Goal: Transaction & Acquisition: Purchase product/service

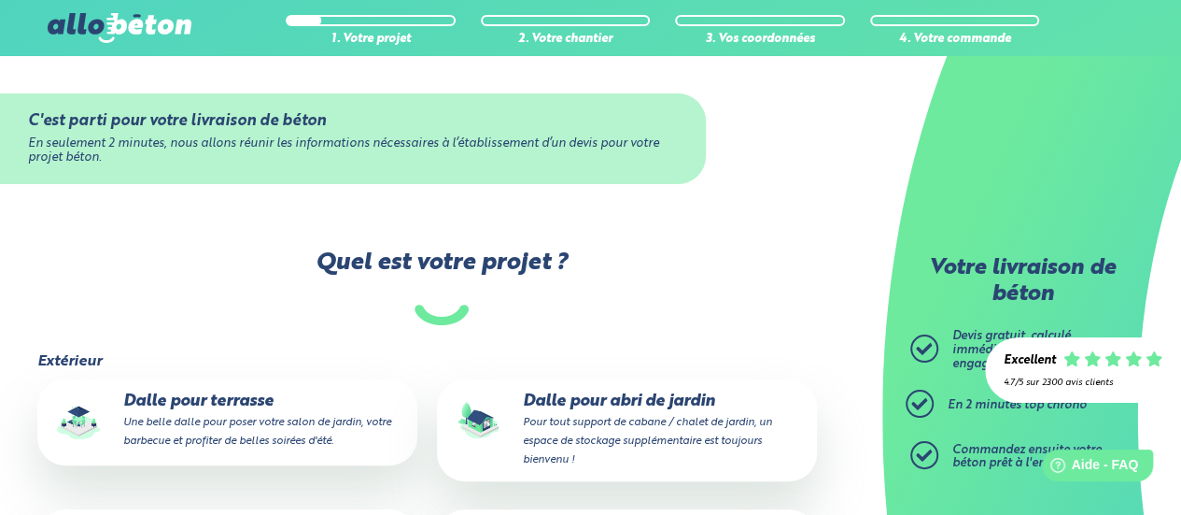
click at [112, 33] on img at bounding box center [120, 28] width 144 height 30
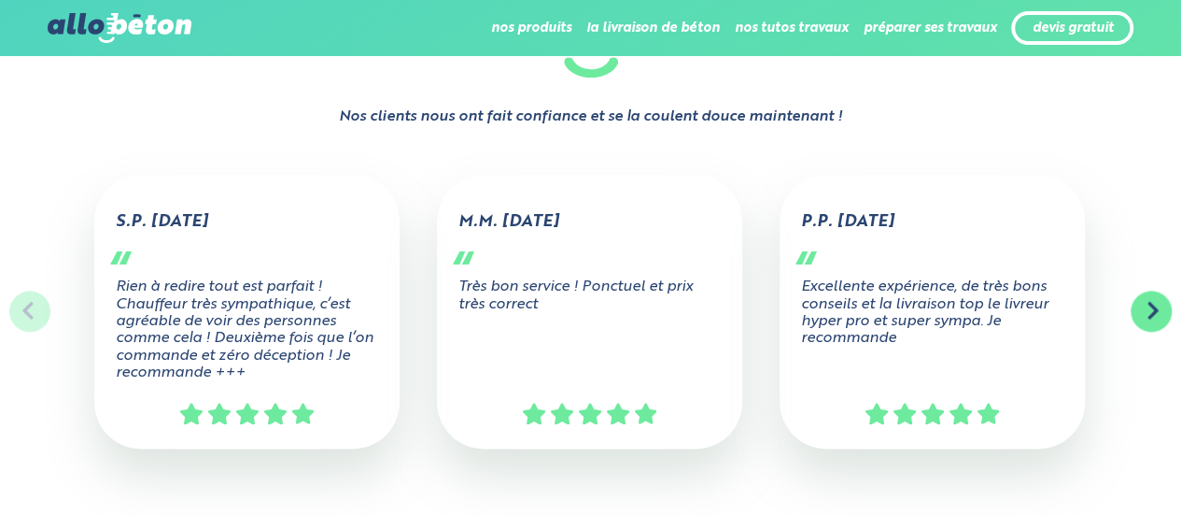
scroll to position [934, 0]
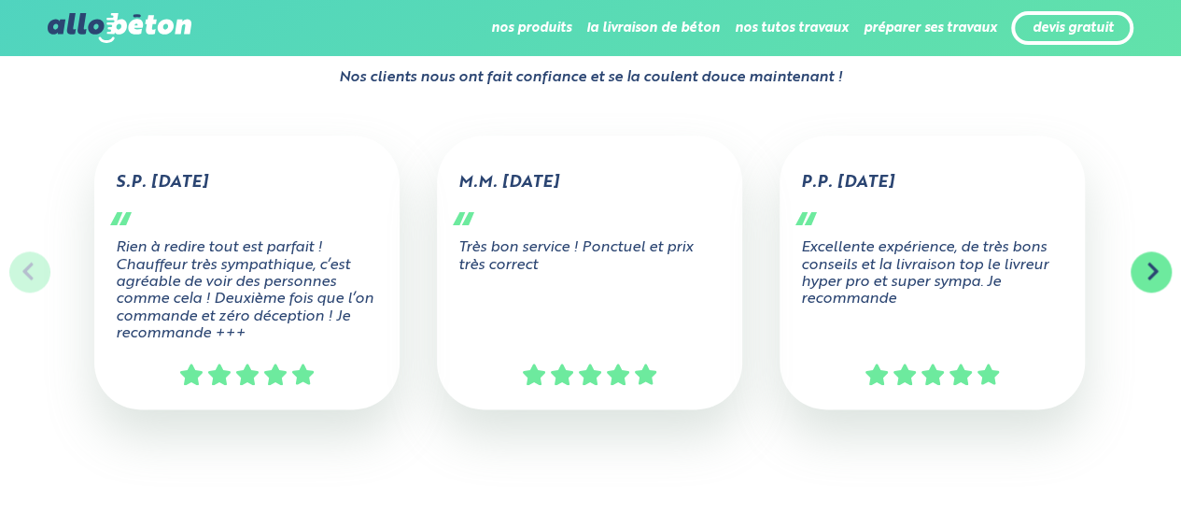
drag, startPoint x: 955, startPoint y: 189, endPoint x: 69, endPoint y: 174, distance: 886.4
click at [69, 174] on div "S.P. 02/05/2025 Rien à redire tout est parfait ! Chauffeur très sympathique, c’…" at bounding box center [590, 324] width 1181 height 470
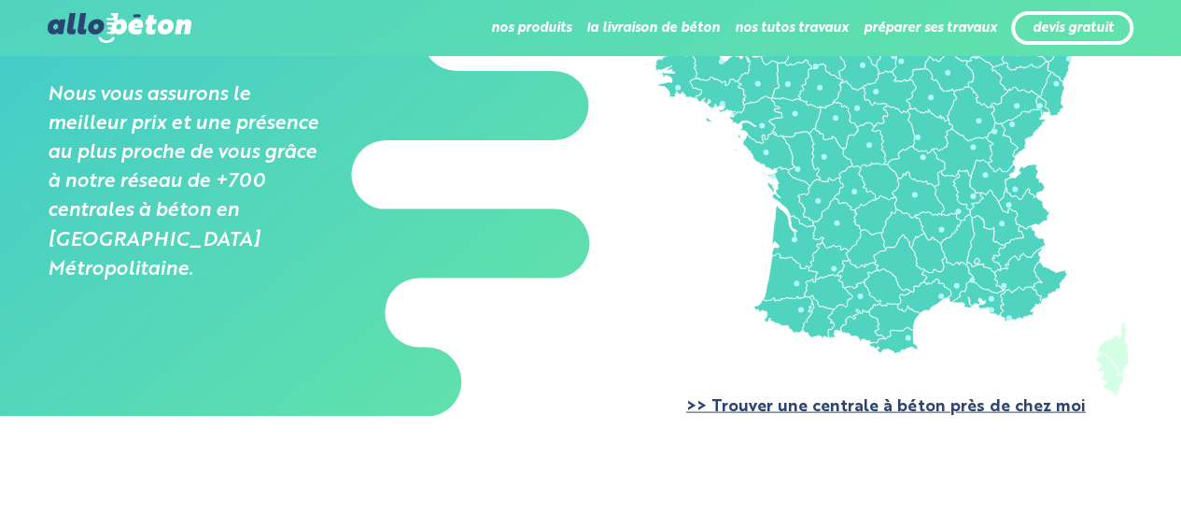
scroll to position [1588, 0]
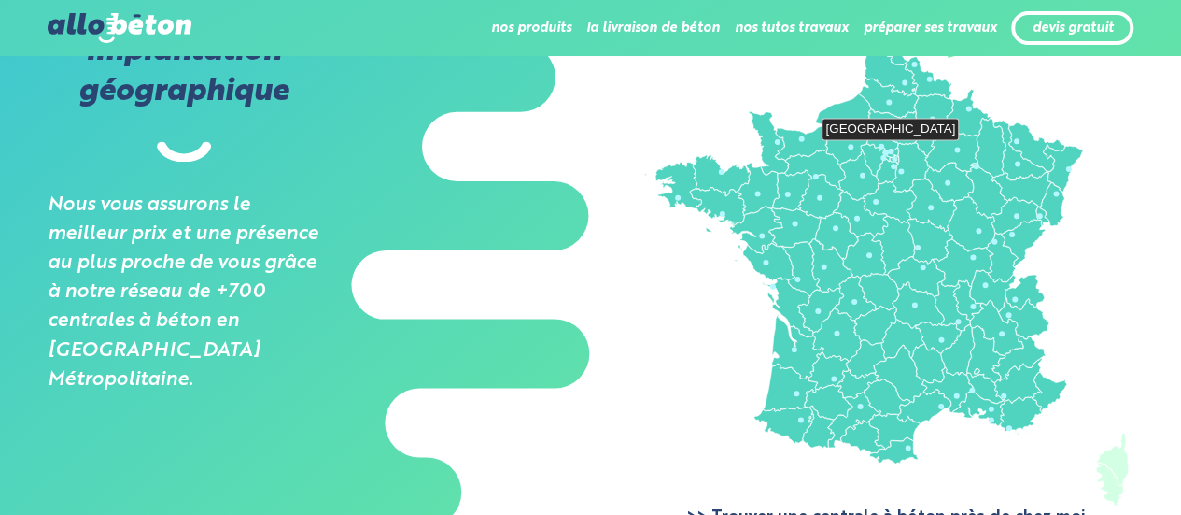
click at [883, 147] on icon at bounding box center [873, 159] width 25 height 32
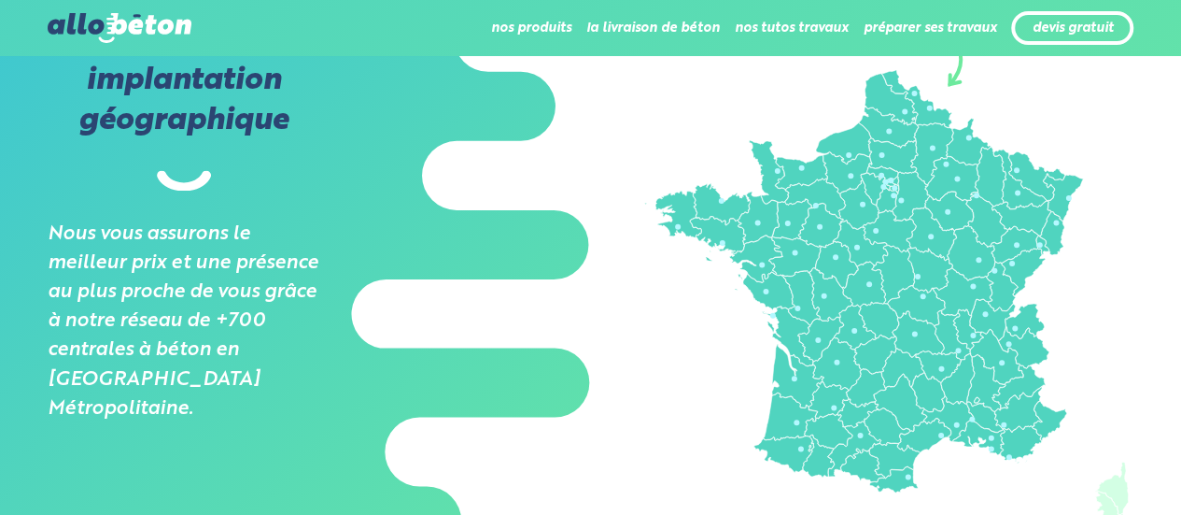
scroll to position [1680, 0]
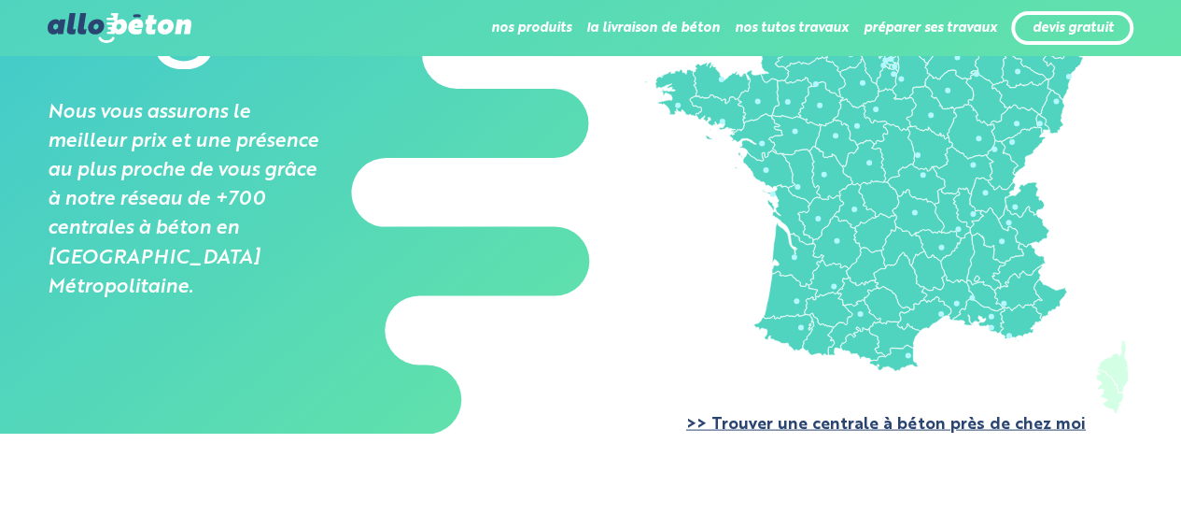
click at [866, 427] on link ">> Trouver une centrale à béton près de chez moi" at bounding box center [886, 424] width 400 height 16
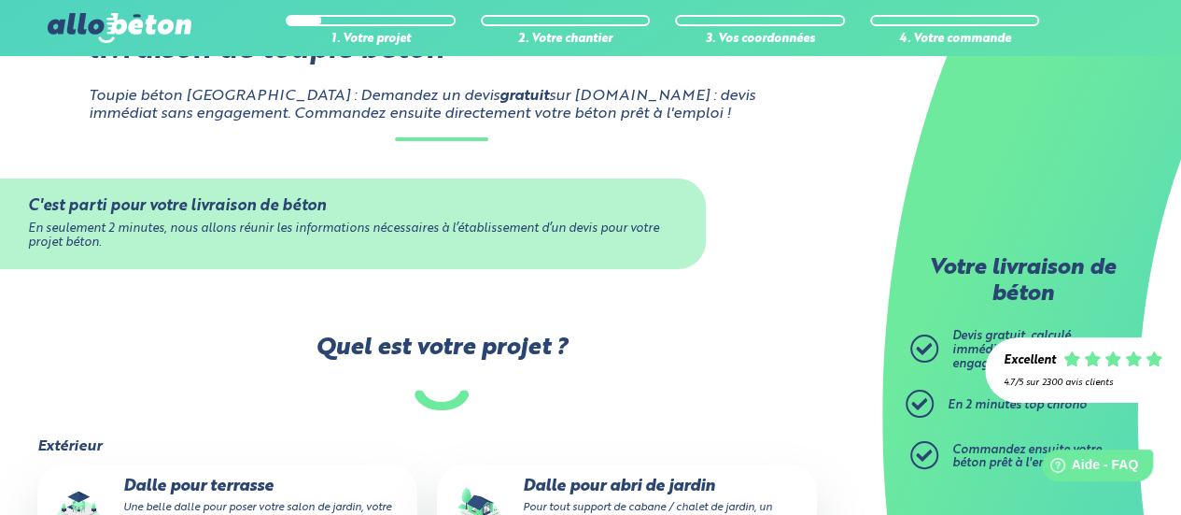
scroll to position [374, 0]
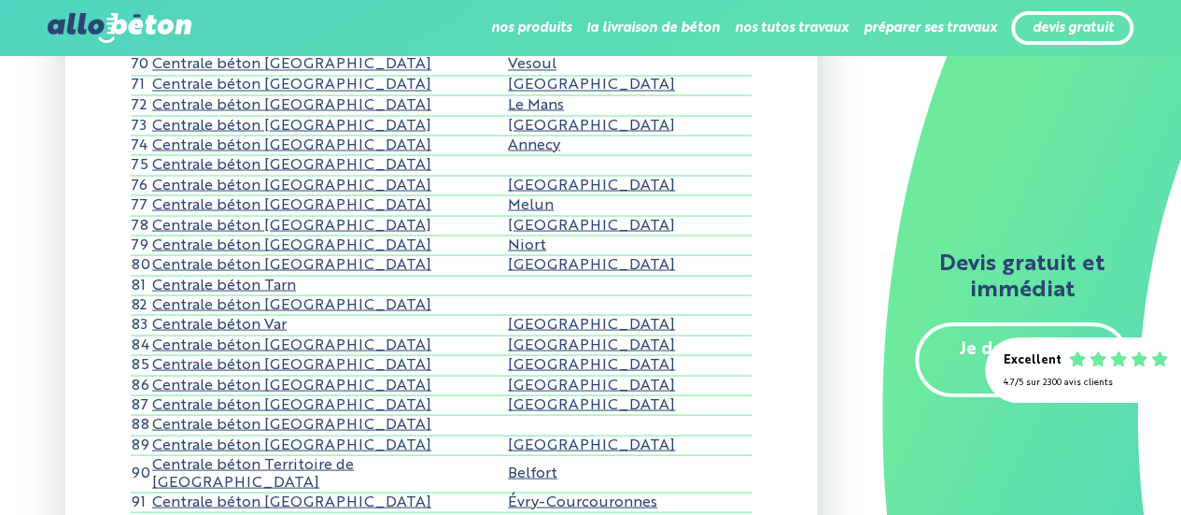
scroll to position [1681, 0]
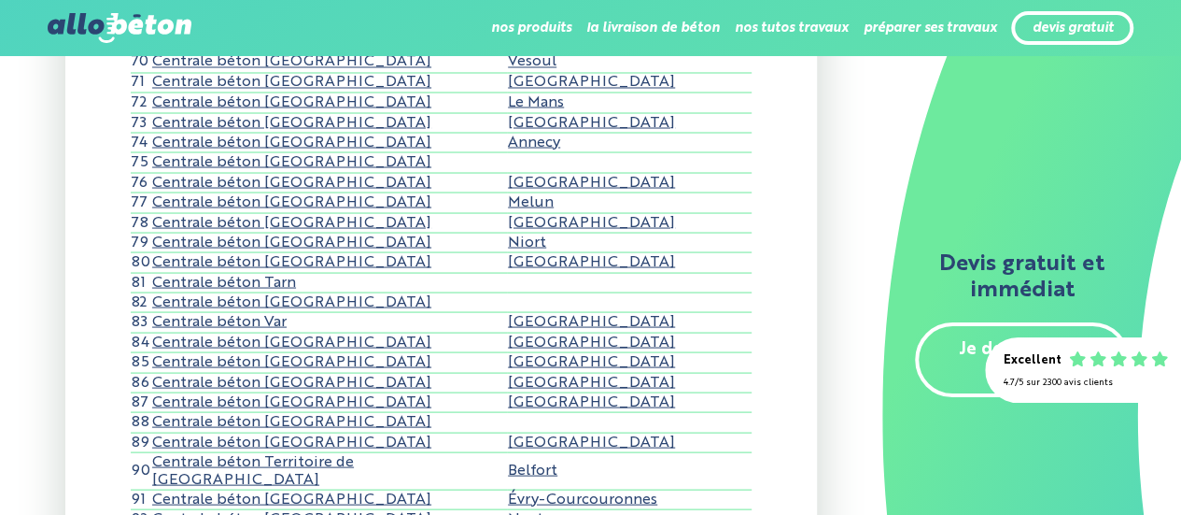
click at [558, 254] on link "Amiens" at bounding box center [591, 261] width 167 height 15
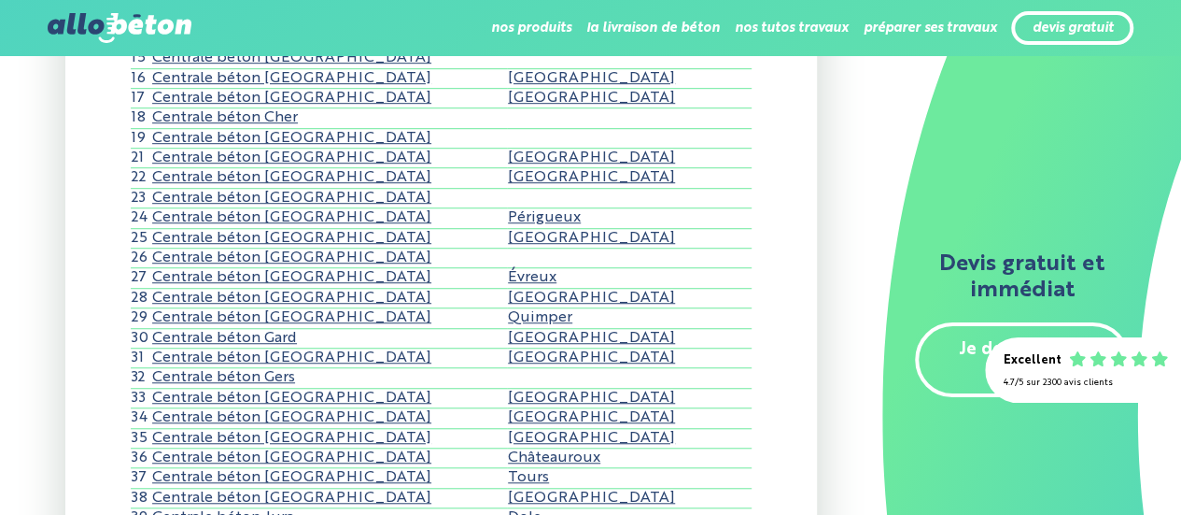
scroll to position [623, 0]
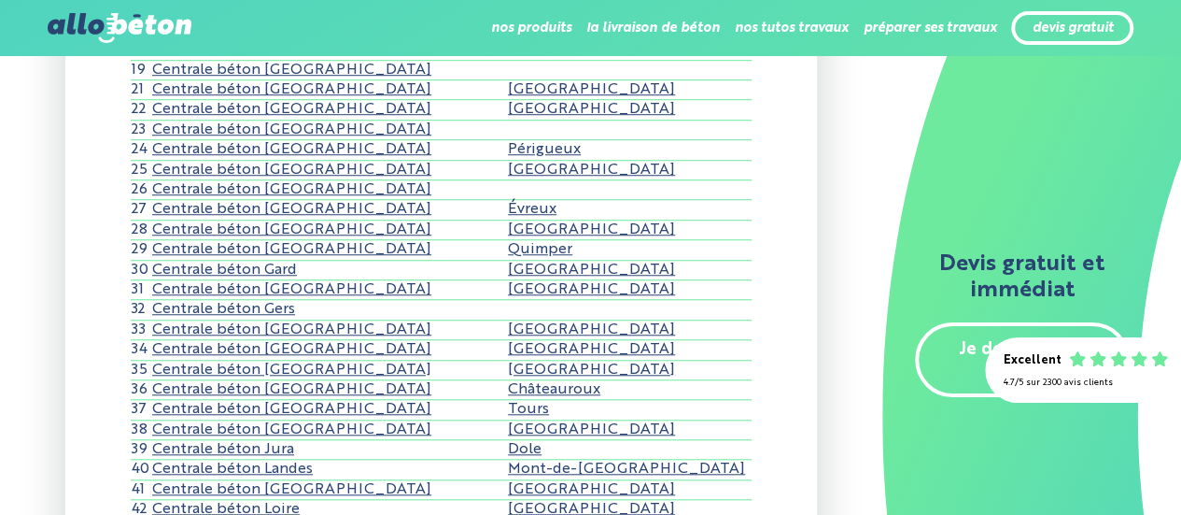
click at [557, 202] on link "Évreux" at bounding box center [532, 209] width 49 height 15
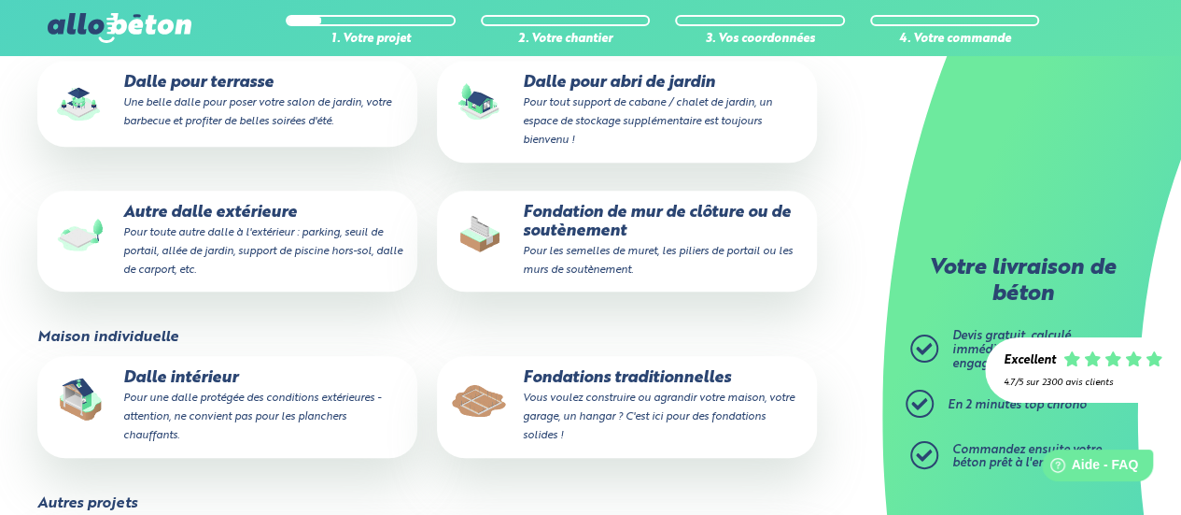
scroll to position [467, 0]
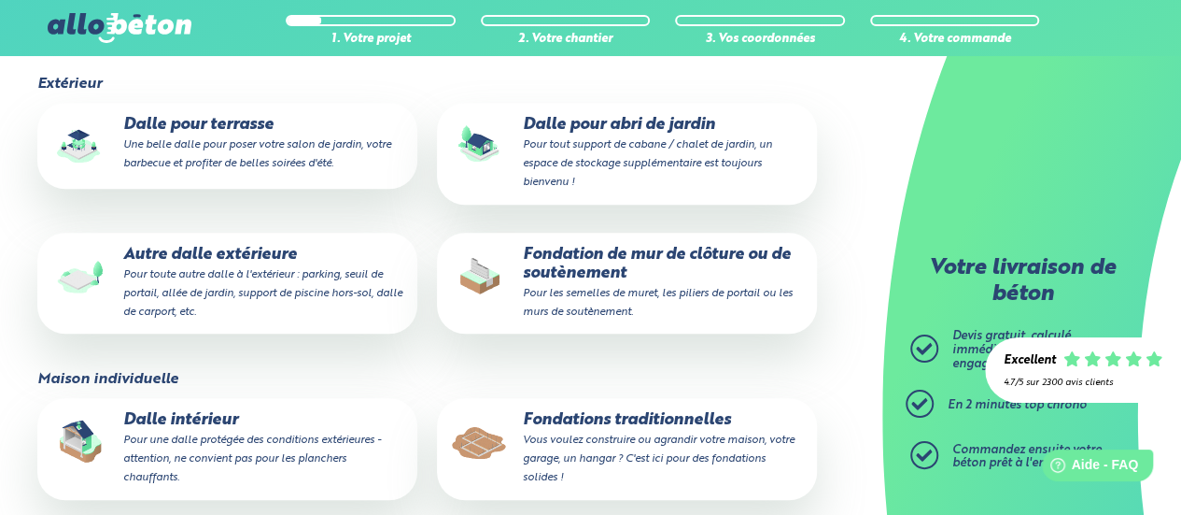
click at [534, 462] on small "Vous voulez construire ou agrandir votre maison, votre garage, un hangar ? C'es…" at bounding box center [659, 458] width 272 height 49
click at [0, 0] on input "Fondations traditionnelles Vous voulez construire ou agrandir votre maison, vot…" at bounding box center [0, 0] width 0 height 0
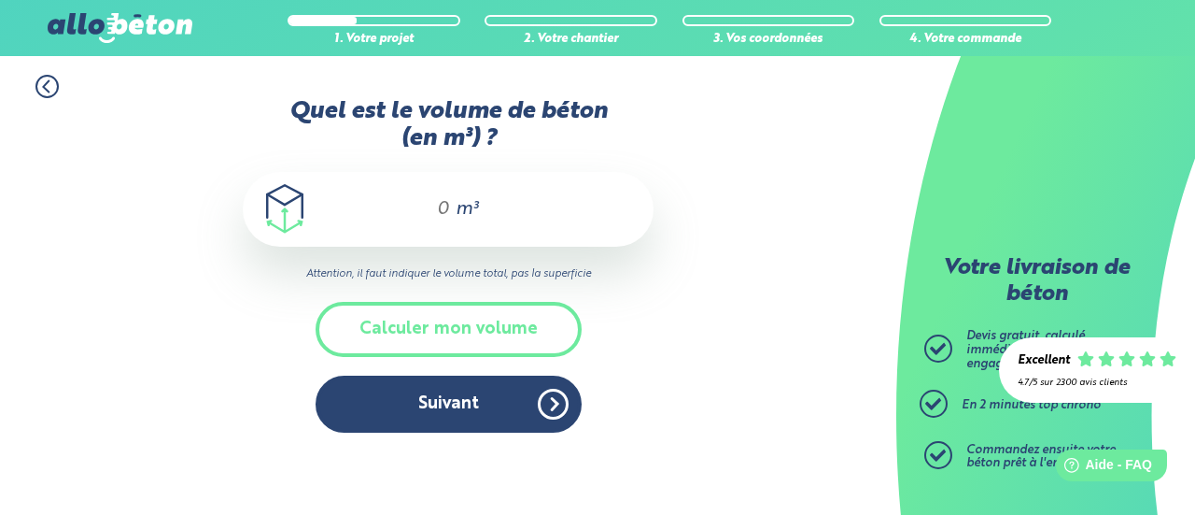
click at [400, 203] on div "m³" at bounding box center [448, 209] width 411 height 75
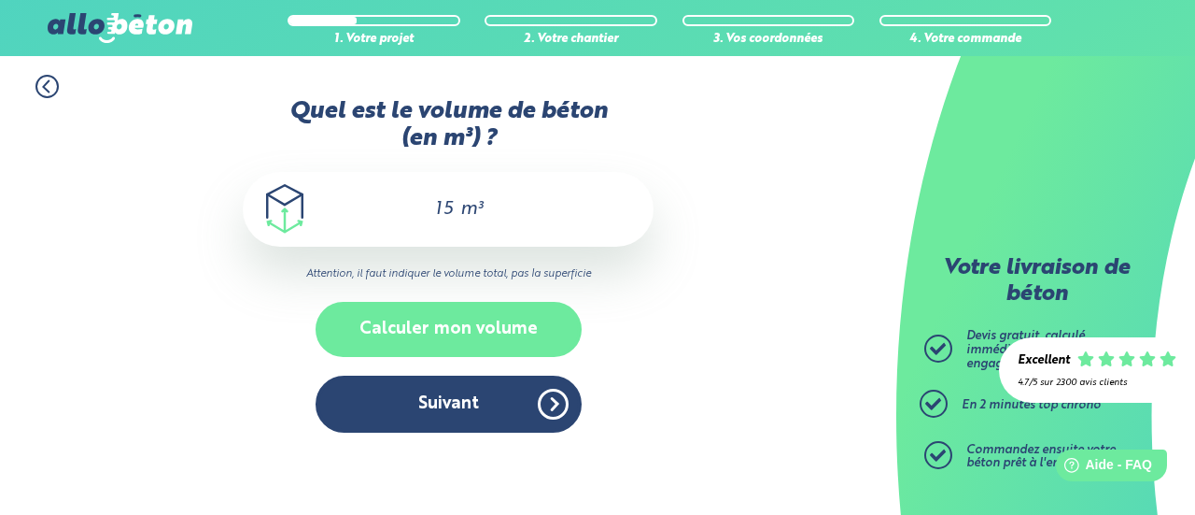
type input "15"
click at [491, 332] on button "Calculer mon volume" at bounding box center [449, 329] width 266 height 55
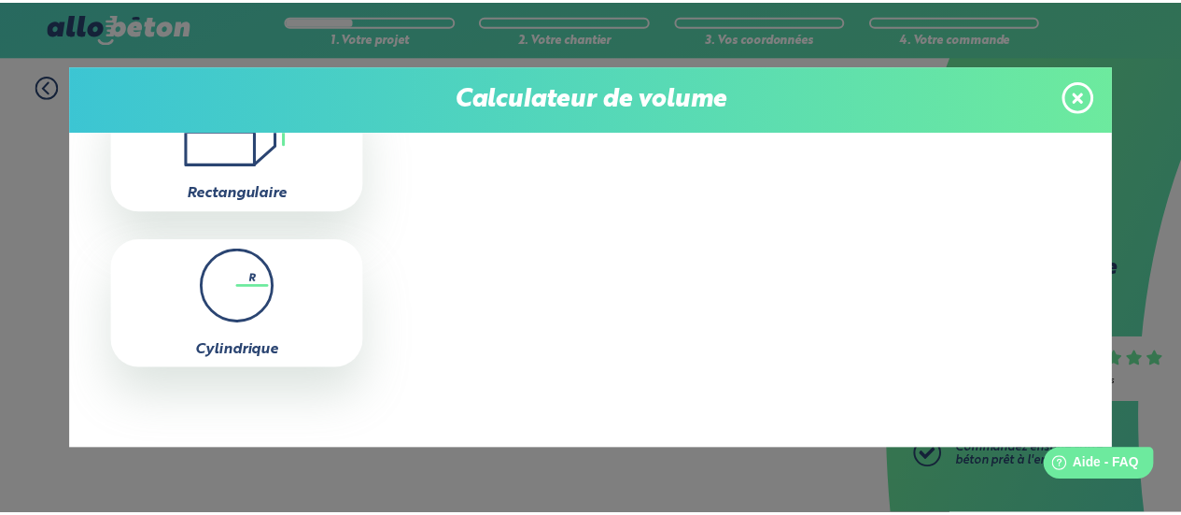
scroll to position [3, 0]
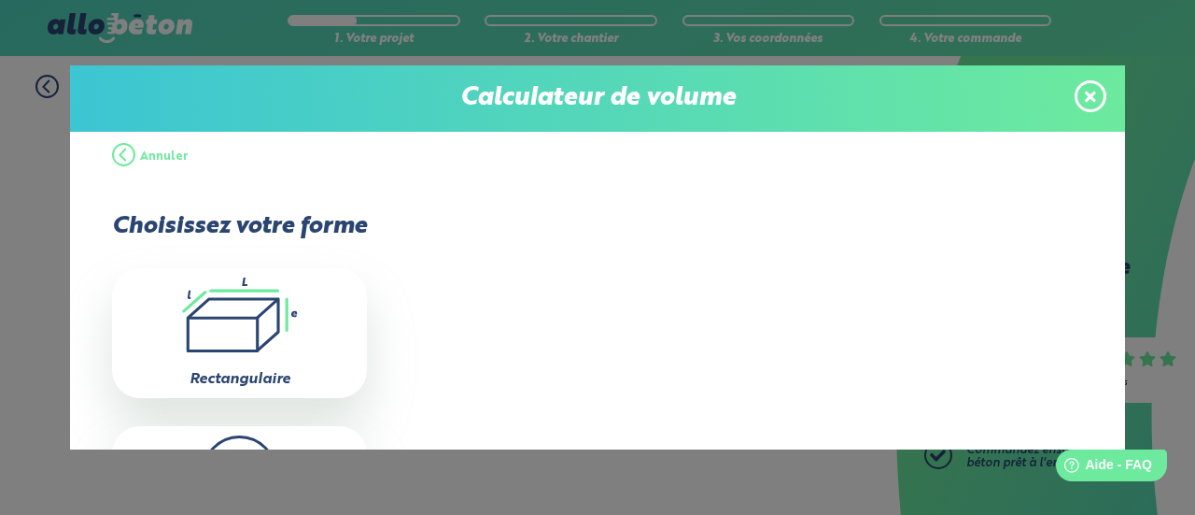
click at [1088, 98] on icon at bounding box center [1090, 96] width 11 height 11
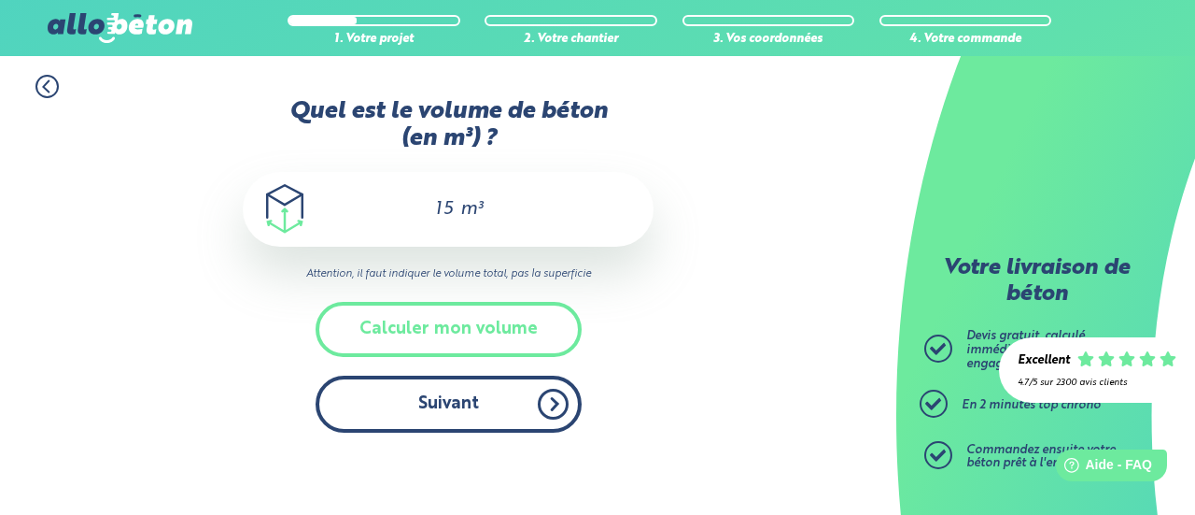
click at [411, 414] on button "Suivant" at bounding box center [449, 403] width 266 height 57
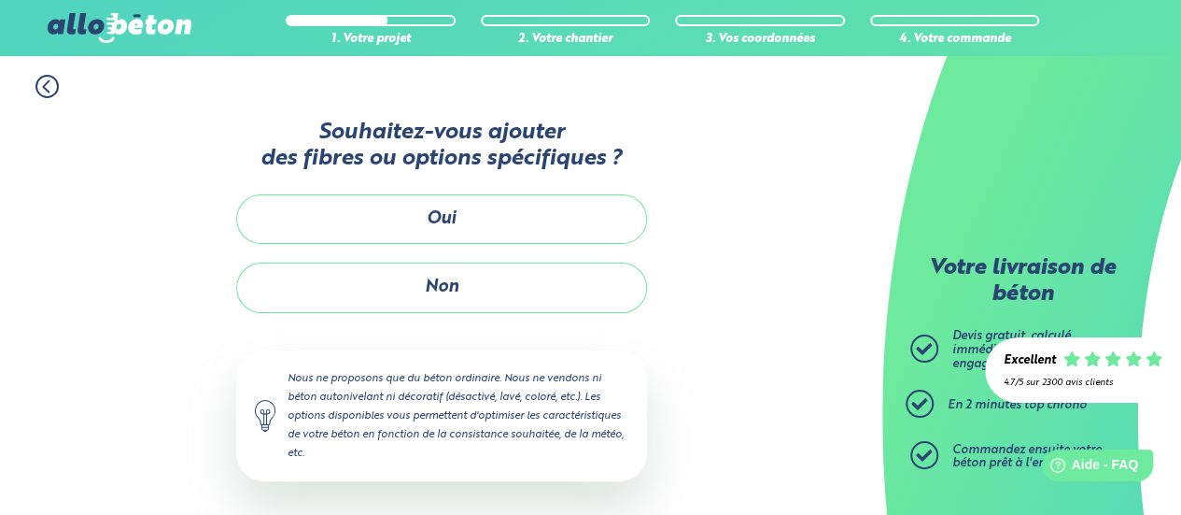
scroll to position [2, 0]
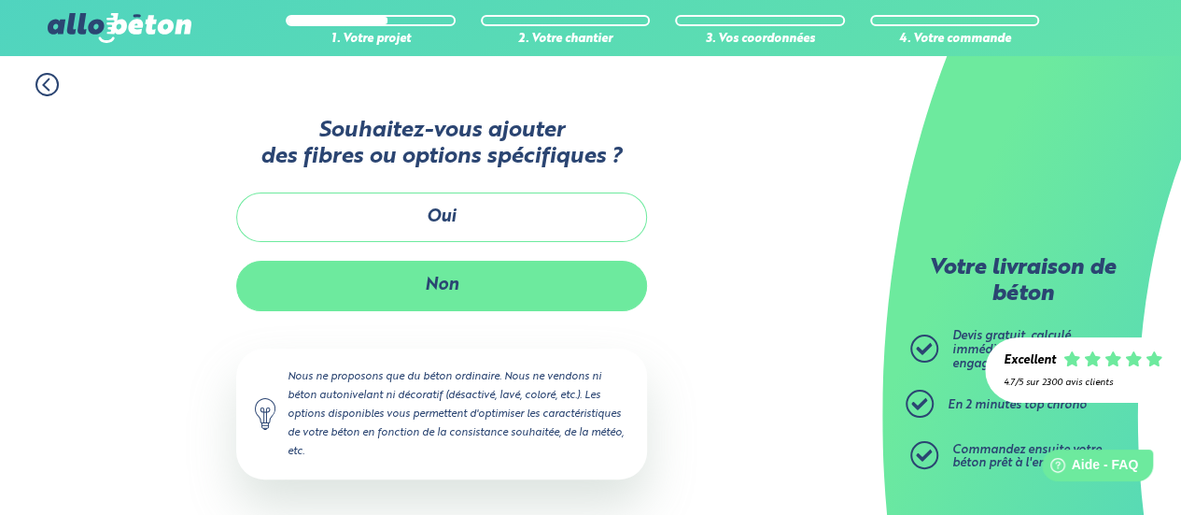
click at [465, 290] on button "Non" at bounding box center [441, 285] width 411 height 49
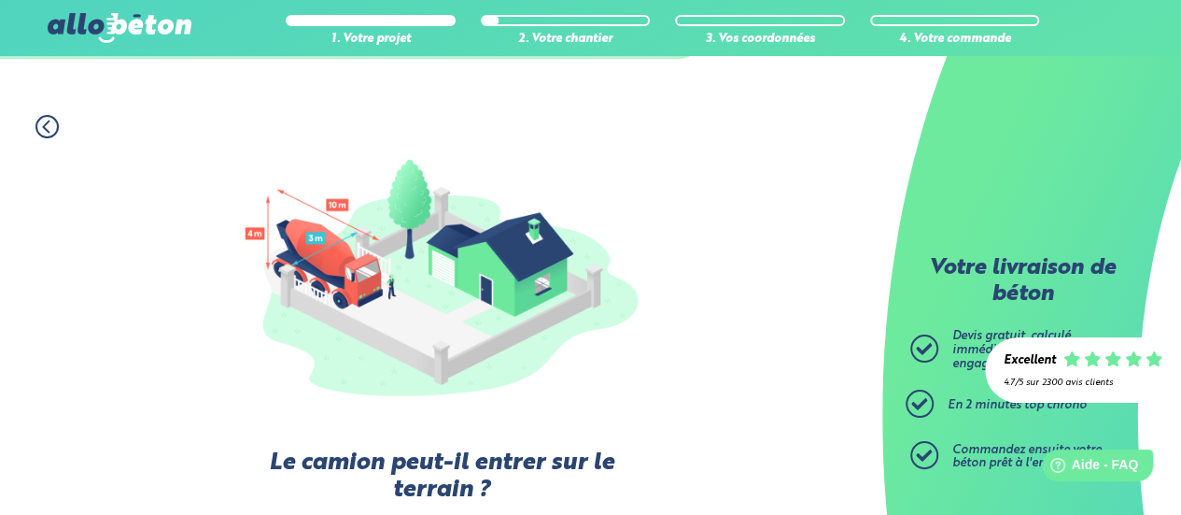
scroll to position [95, 0]
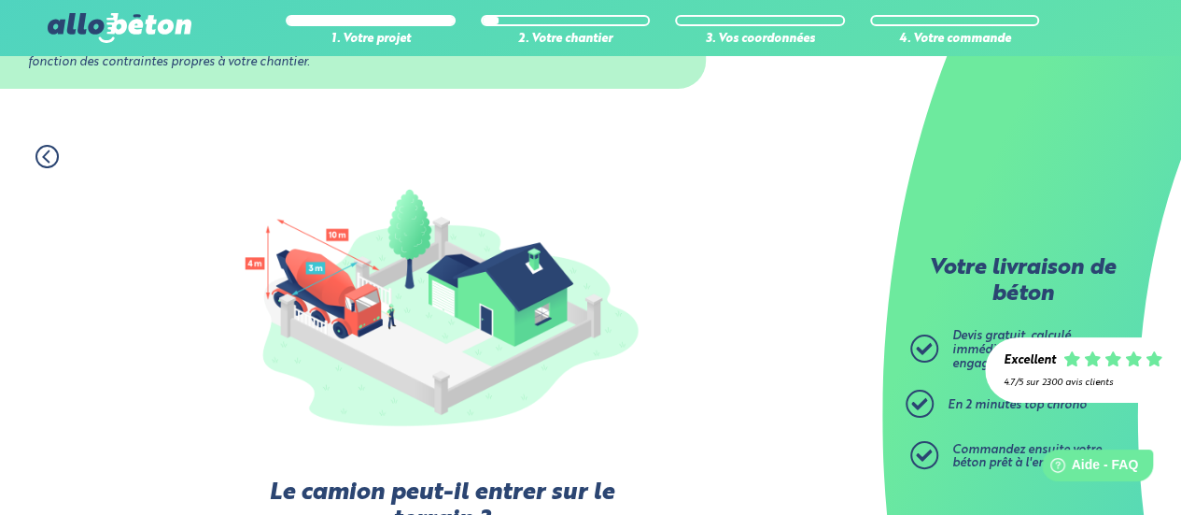
scroll to position [2, 0]
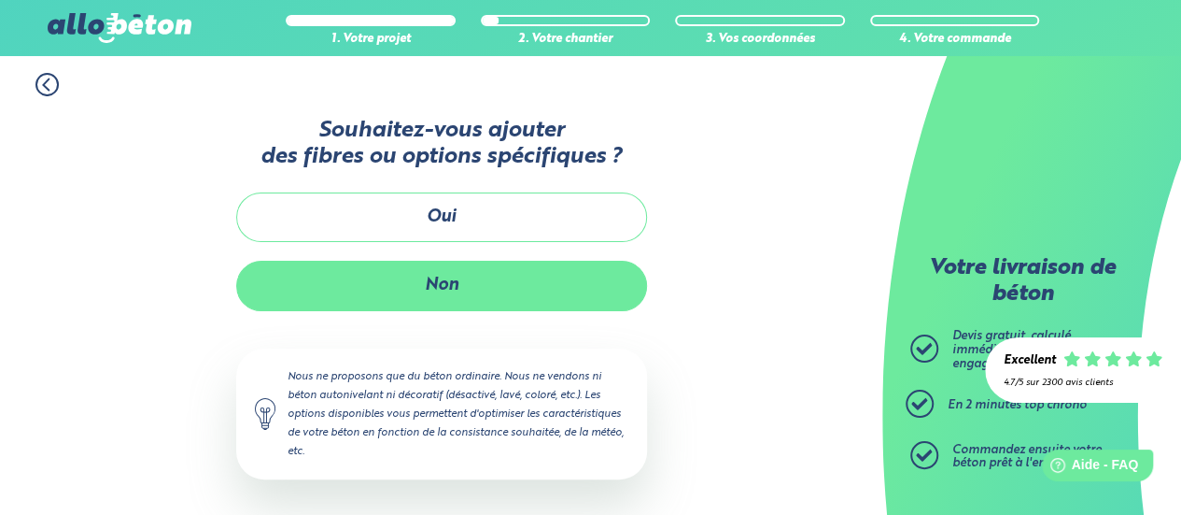
click at [461, 276] on button "Non" at bounding box center [441, 285] width 411 height 49
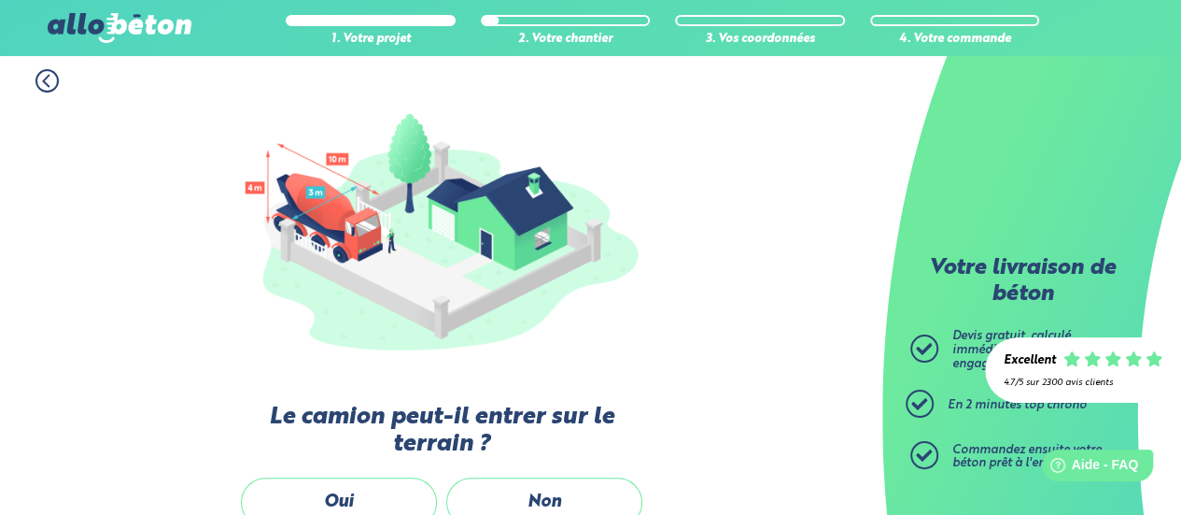
scroll to position [375, 0]
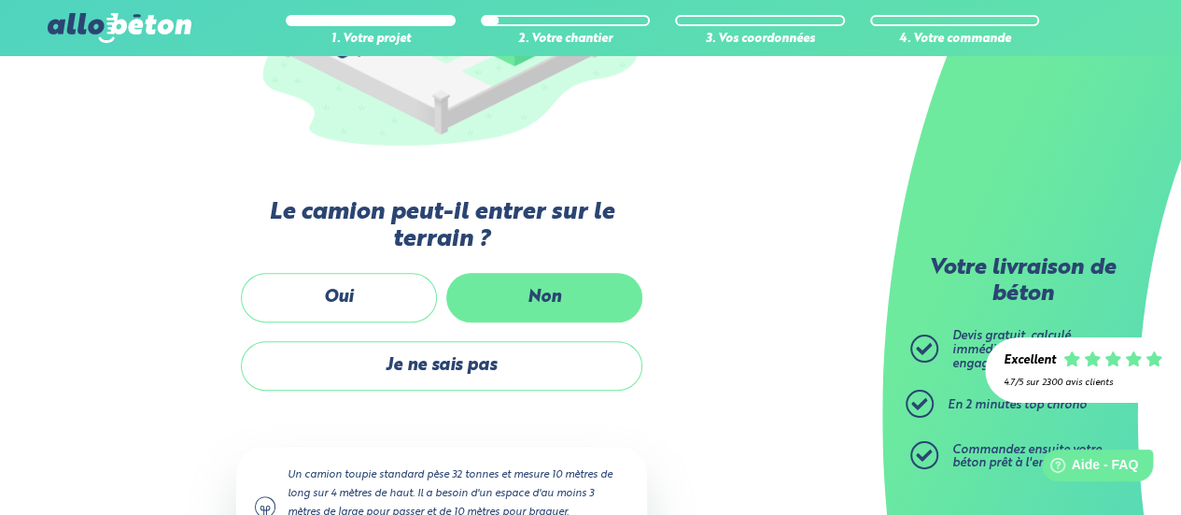
click at [549, 287] on label "Non" at bounding box center [544, 297] width 196 height 49
click at [0, 0] on input "Non" at bounding box center [0, 0] width 0 height 0
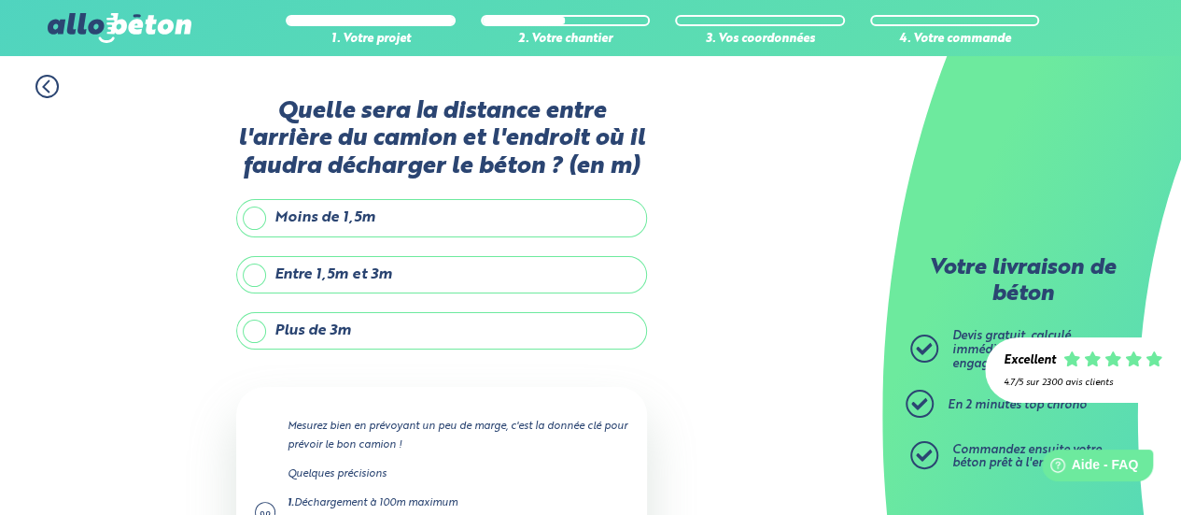
click at [474, 214] on label "Moins de 1,5m" at bounding box center [441, 217] width 411 height 37
click at [0, 0] on input "Moins de 1,5m" at bounding box center [0, 0] width 0 height 0
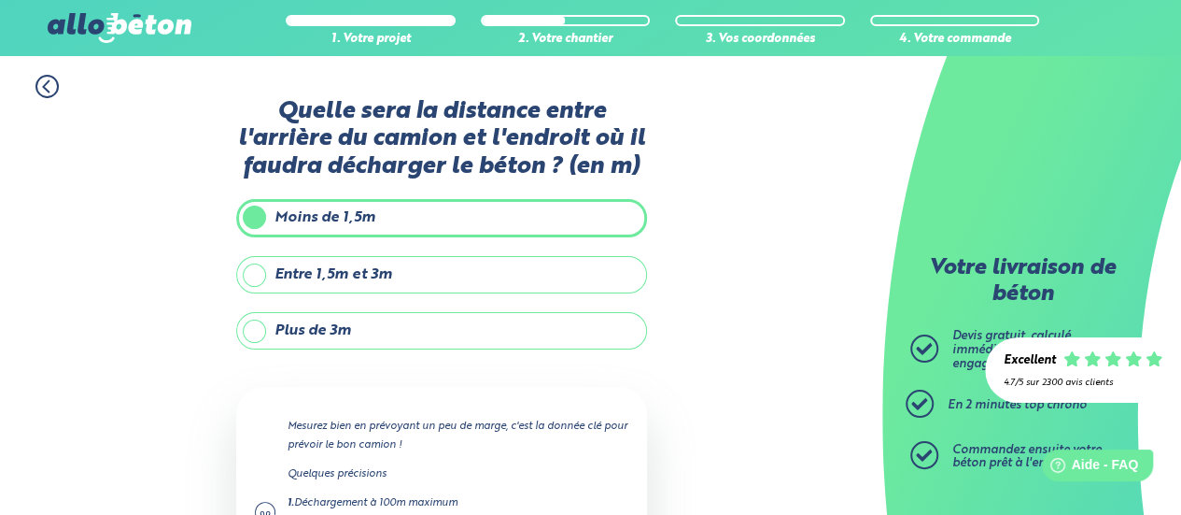
scroll to position [240, 0]
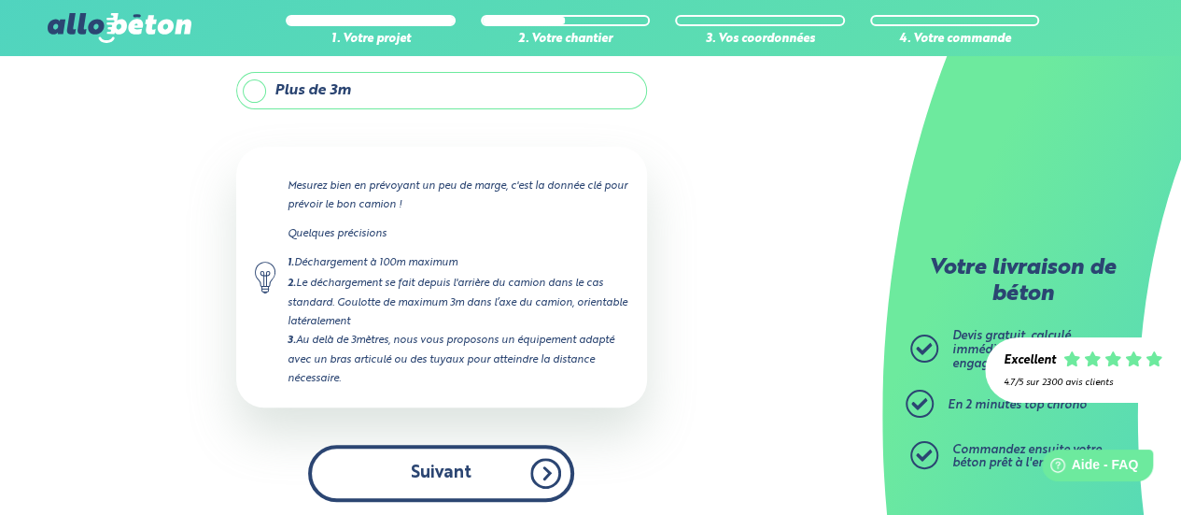
click at [450, 455] on button "Suivant" at bounding box center [441, 473] width 266 height 57
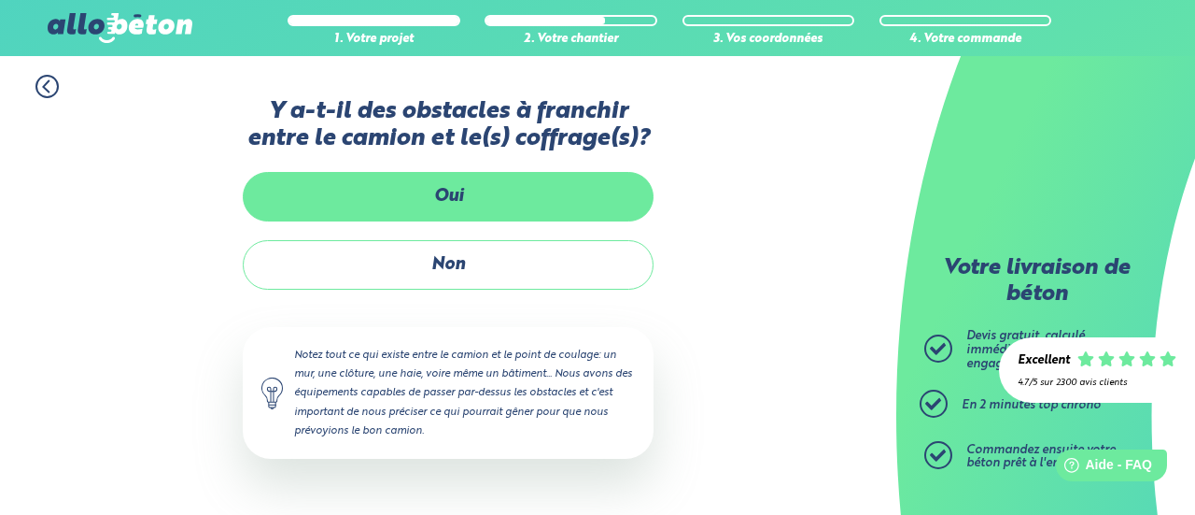
click at [470, 187] on label "Oui" at bounding box center [448, 196] width 411 height 49
click at [0, 0] on input "Oui" at bounding box center [0, 0] width 0 height 0
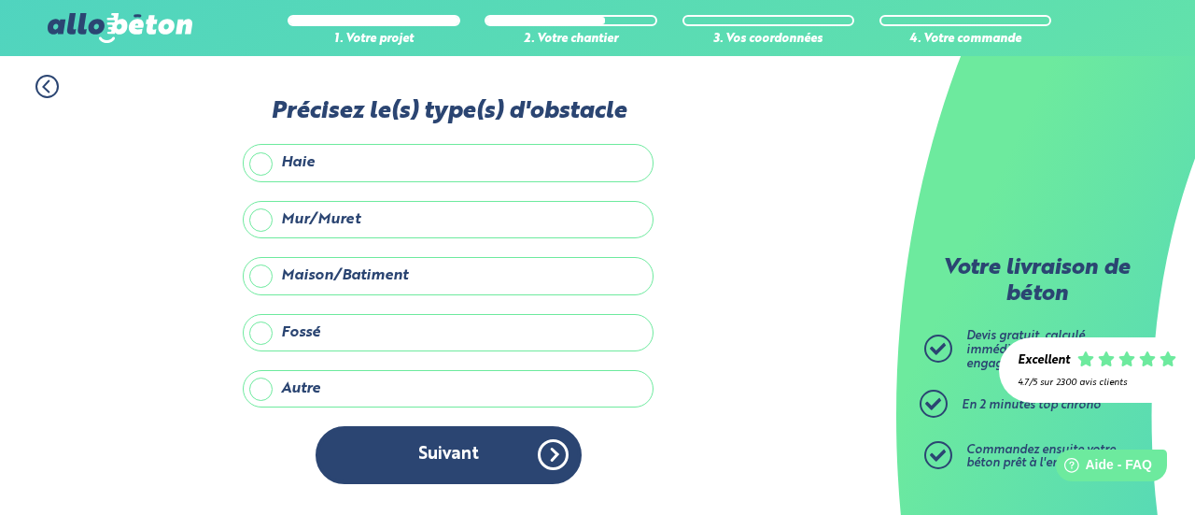
click at [260, 213] on label "Mur/Muret" at bounding box center [448, 219] width 411 height 37
click at [0, 0] on input "Mur/Muret" at bounding box center [0, 0] width 0 height 0
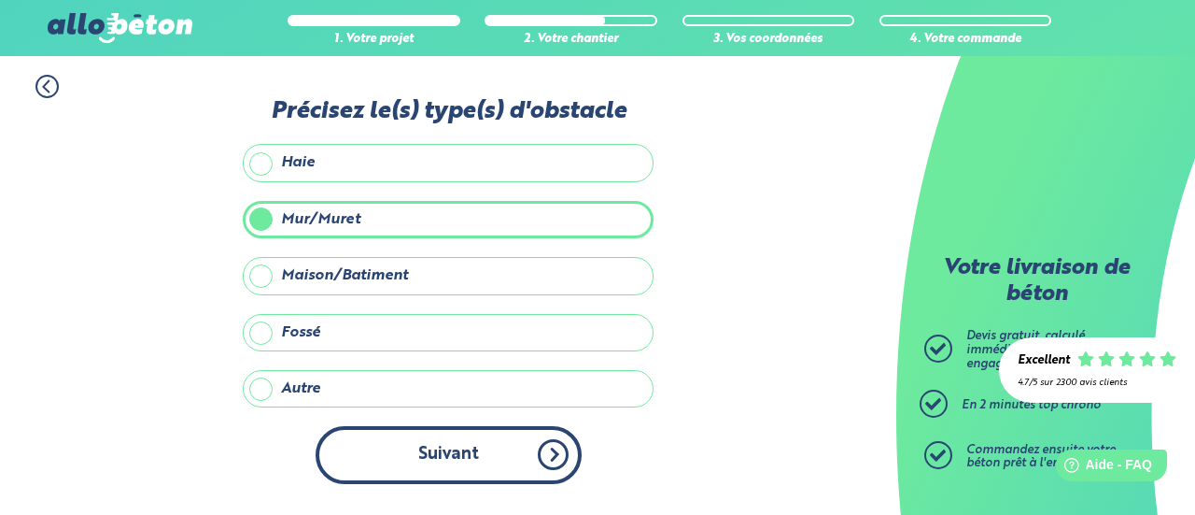
click at [487, 449] on button "Suivant" at bounding box center [449, 454] width 266 height 57
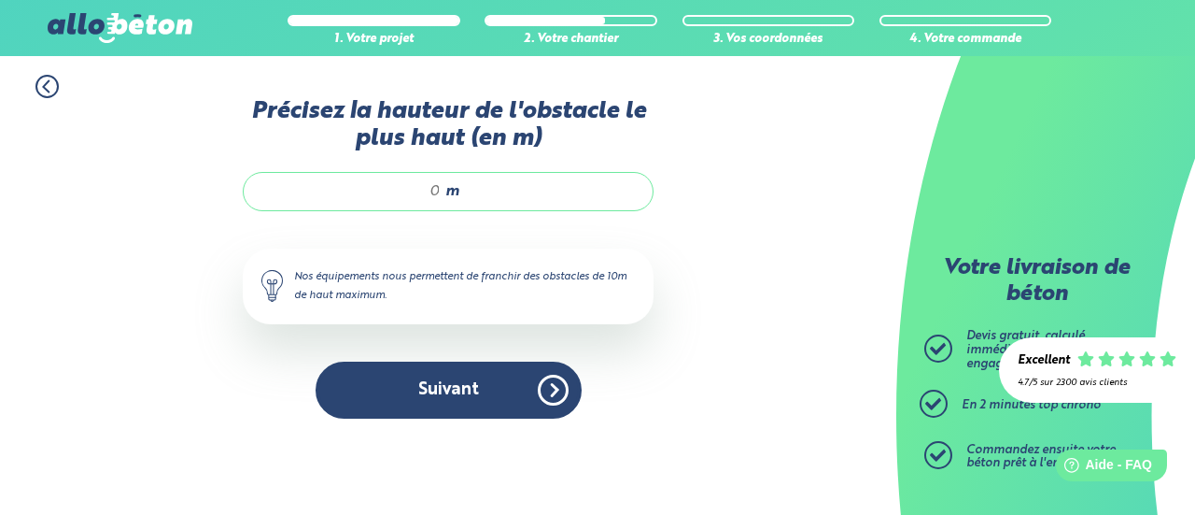
click at [419, 183] on input "Précisez la hauteur de l'obstacle le plus haut (en m)" at bounding box center [351, 191] width 178 height 19
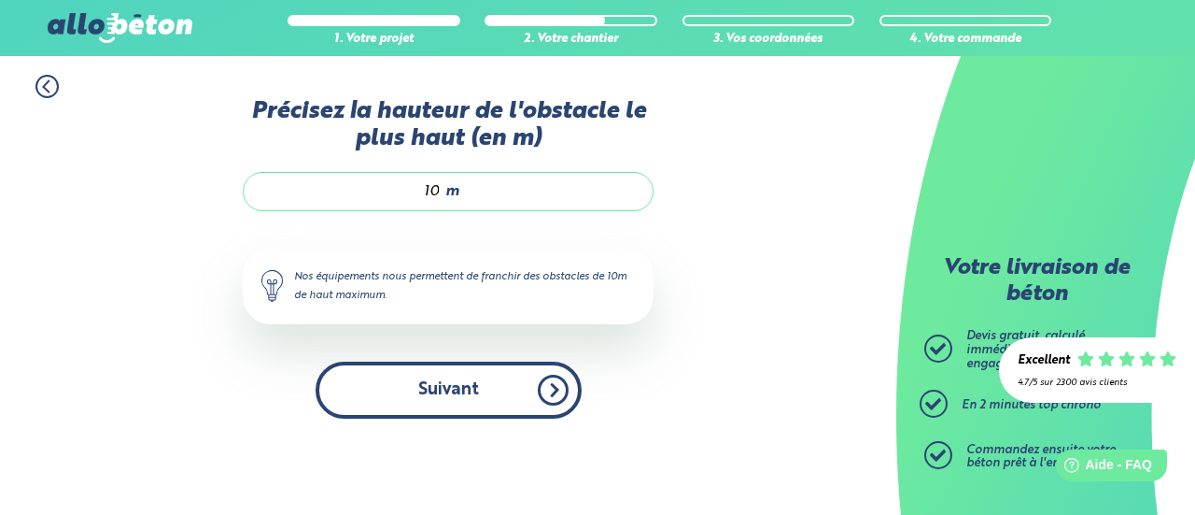
type input "10"
click at [475, 393] on button "Suivant" at bounding box center [449, 389] width 266 height 57
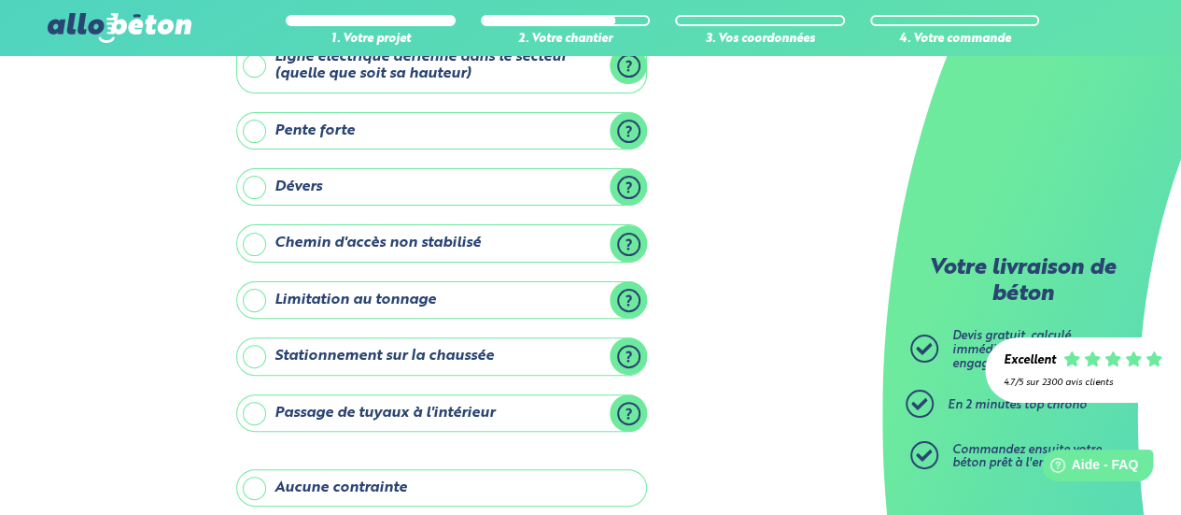
scroll to position [346, 0]
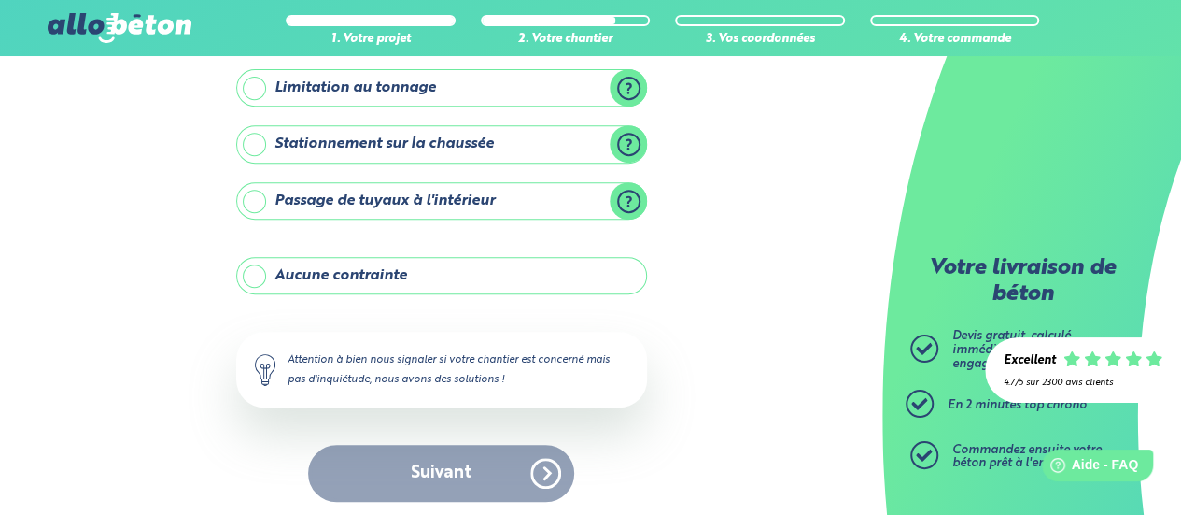
click at [368, 279] on label "Aucune contrainte" at bounding box center [441, 275] width 411 height 37
click at [0, 0] on input "Aucune contrainte" at bounding box center [0, 0] width 0 height 0
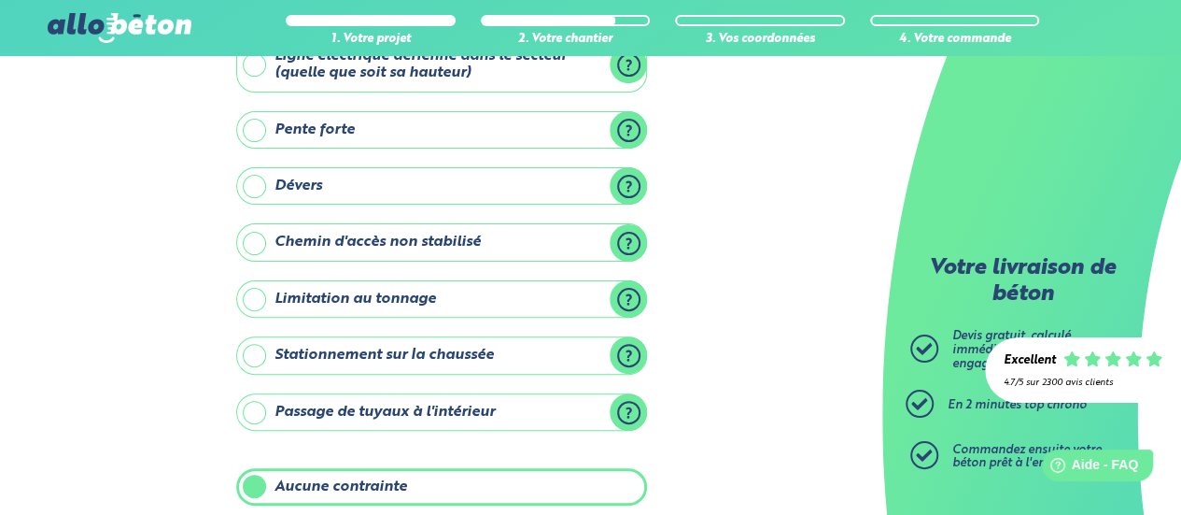
scroll to position [187, 0]
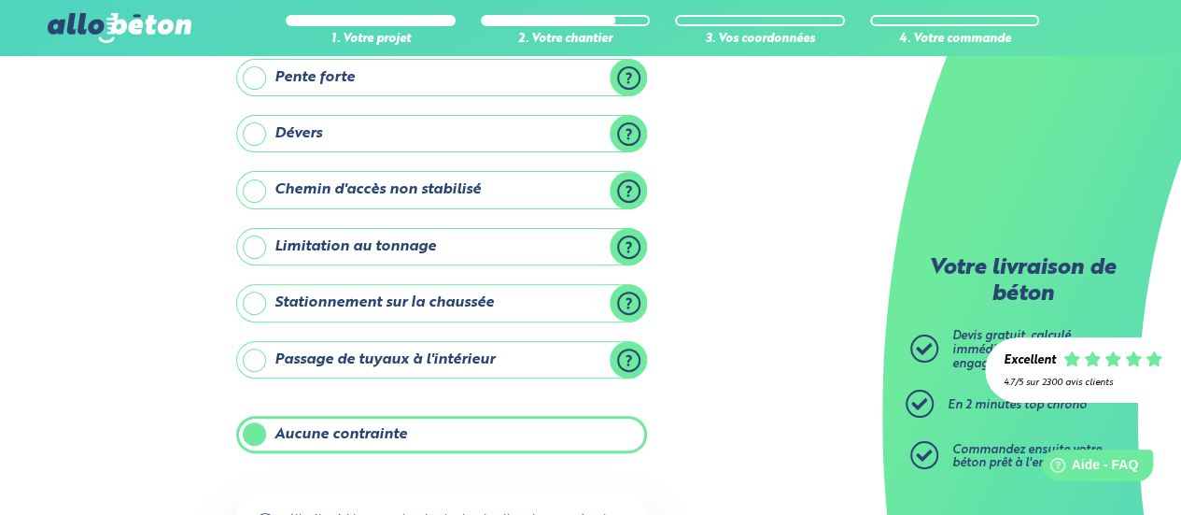
click at [359, 350] on label "Passage de tuyaux à l'intérieur" at bounding box center [441, 359] width 411 height 37
click at [0, 0] on input "Passage de tuyaux à l'intérieur" at bounding box center [0, 0] width 0 height 0
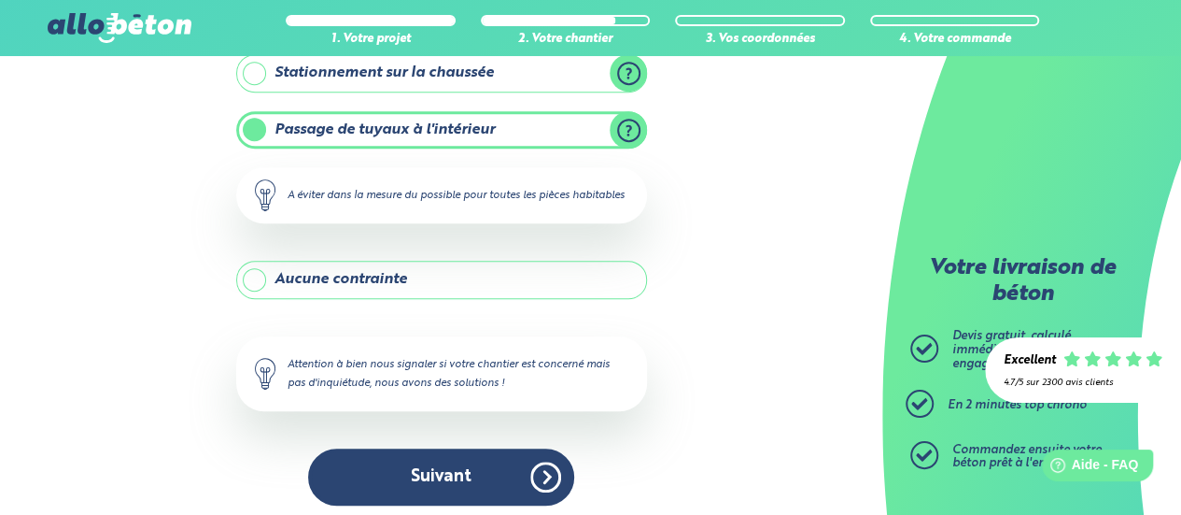
scroll to position [439, 0]
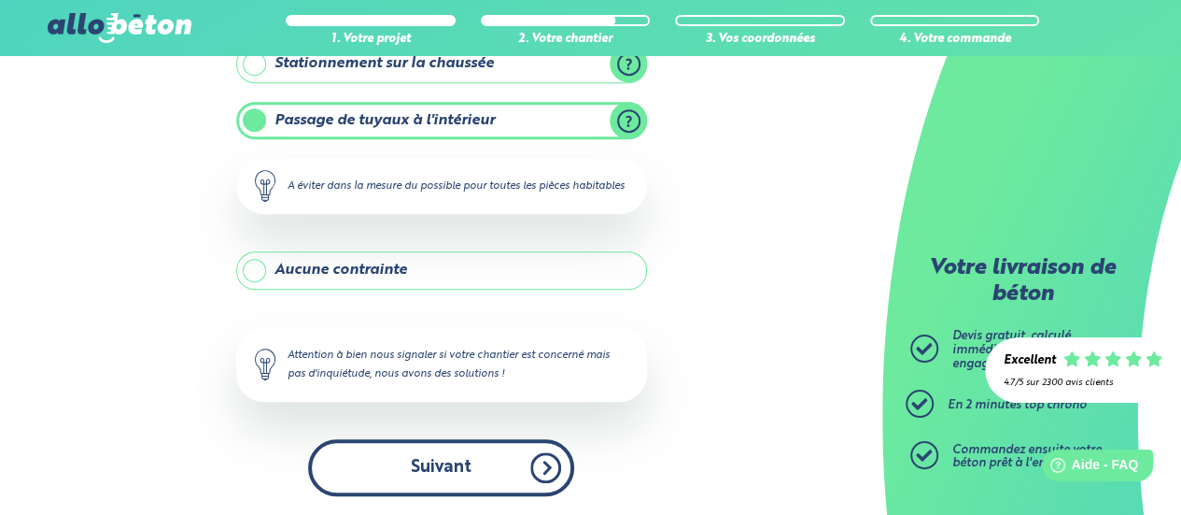
click at [480, 462] on button "Suivant" at bounding box center [441, 467] width 266 height 57
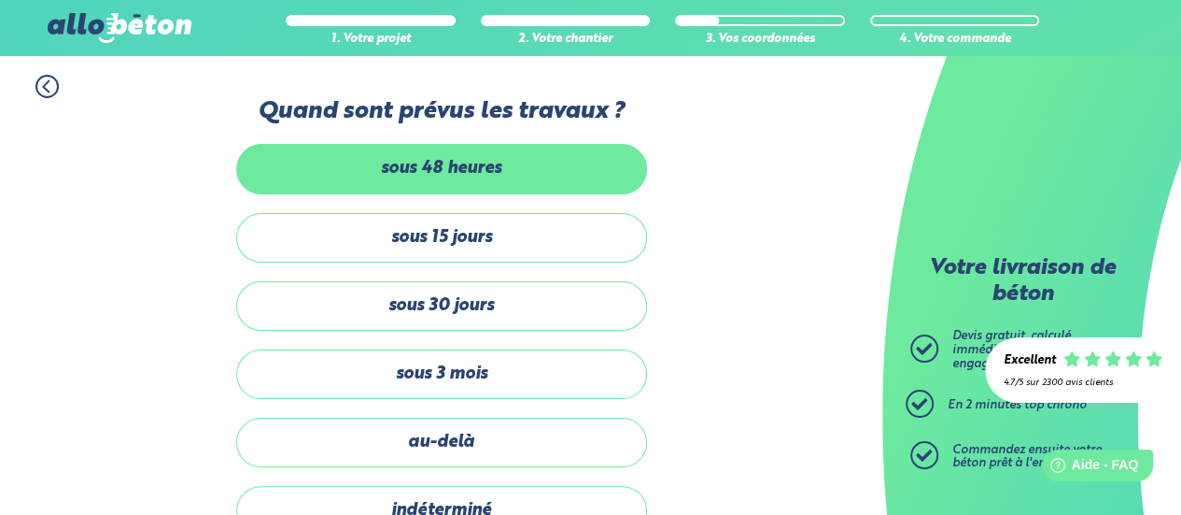
click at [488, 171] on label "sous 48 heures" at bounding box center [441, 168] width 411 height 49
click at [0, 0] on input "sous 48 heures" at bounding box center [0, 0] width 0 height 0
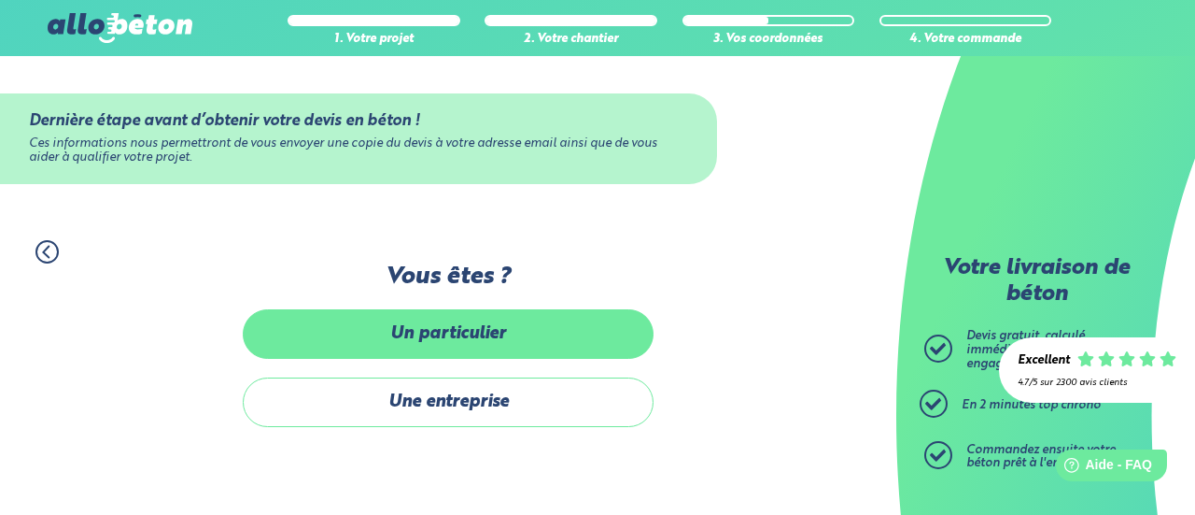
click at [577, 342] on label "Un particulier" at bounding box center [448, 333] width 411 height 49
click at [0, 0] on input "Un particulier" at bounding box center [0, 0] width 0 height 0
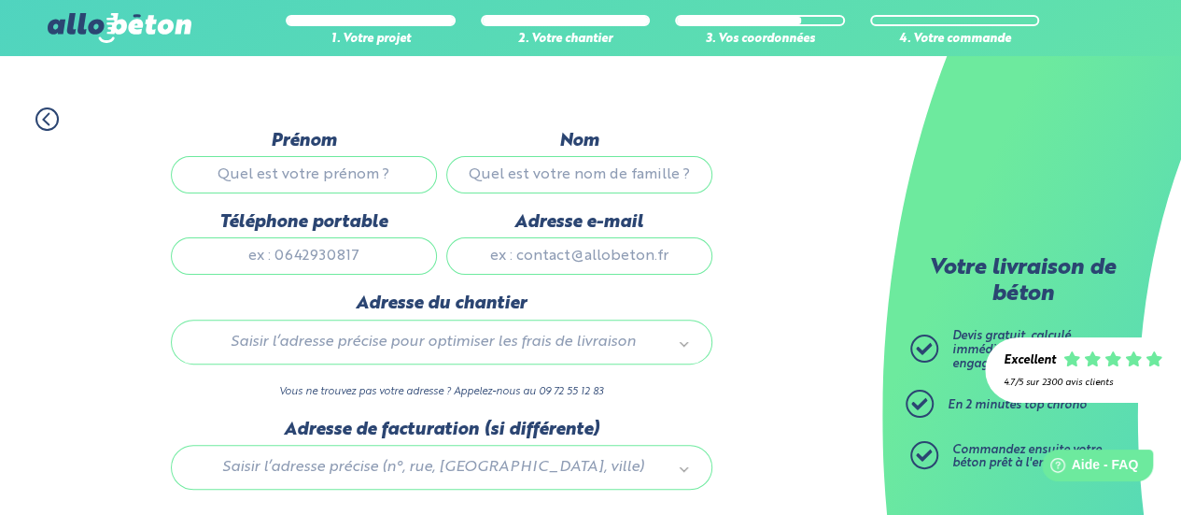
scroll to position [65, 0]
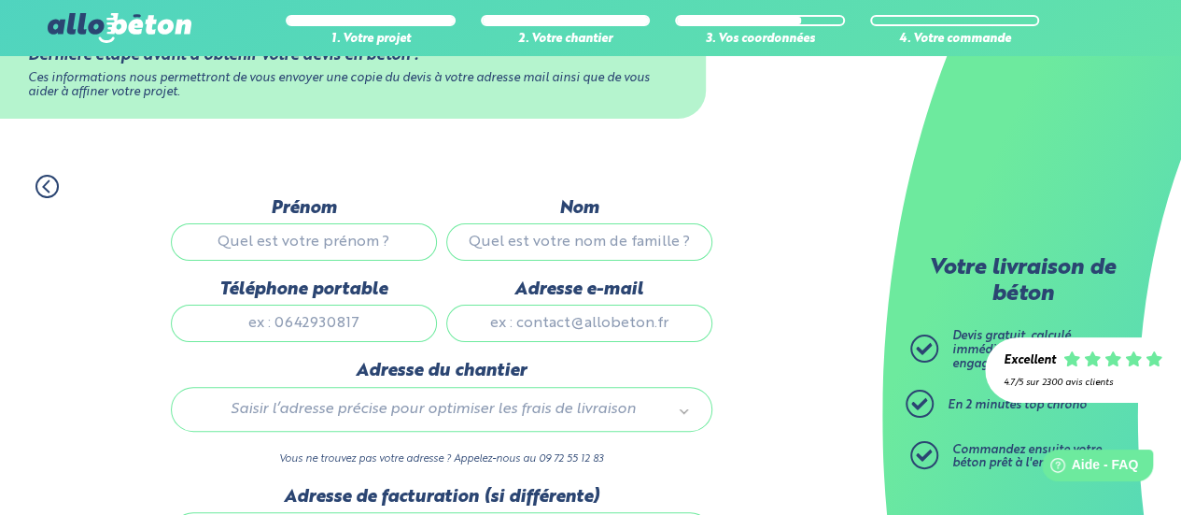
click at [358, 231] on input "Prénom" at bounding box center [304, 241] width 266 height 37
type input "[PERSON_NAME]"
click at [601, 233] on input "Nom" at bounding box center [579, 241] width 266 height 37
type input "LOUWAG"
click at [309, 311] on input "Téléphone portable" at bounding box center [304, 322] width 266 height 37
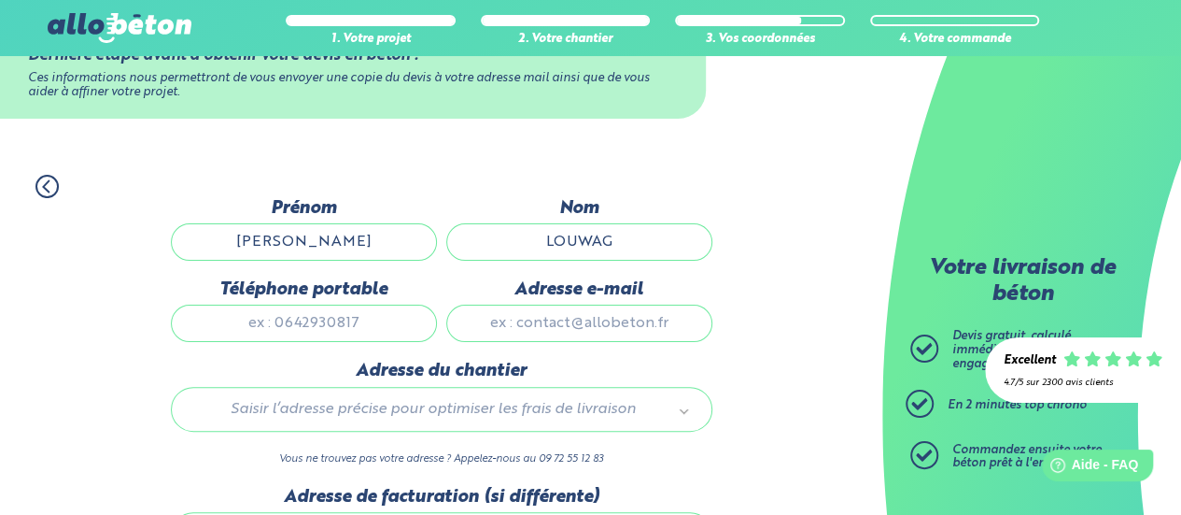
type input "06 80 94 09 11"
click at [624, 304] on input "Adresse e-mail" at bounding box center [579, 322] width 266 height 37
click at [613, 313] on input "Adresse e-mail" at bounding box center [579, 322] width 266 height 37
paste input "540€ : location du mixo ? 375€ : ? 220€ pour lavage mixo ? à quoi ça correspond…"
type input "540€ : location du mixo ? 375€ : ? 220€ pour lavage mixo ? à quoi ça correspond…"
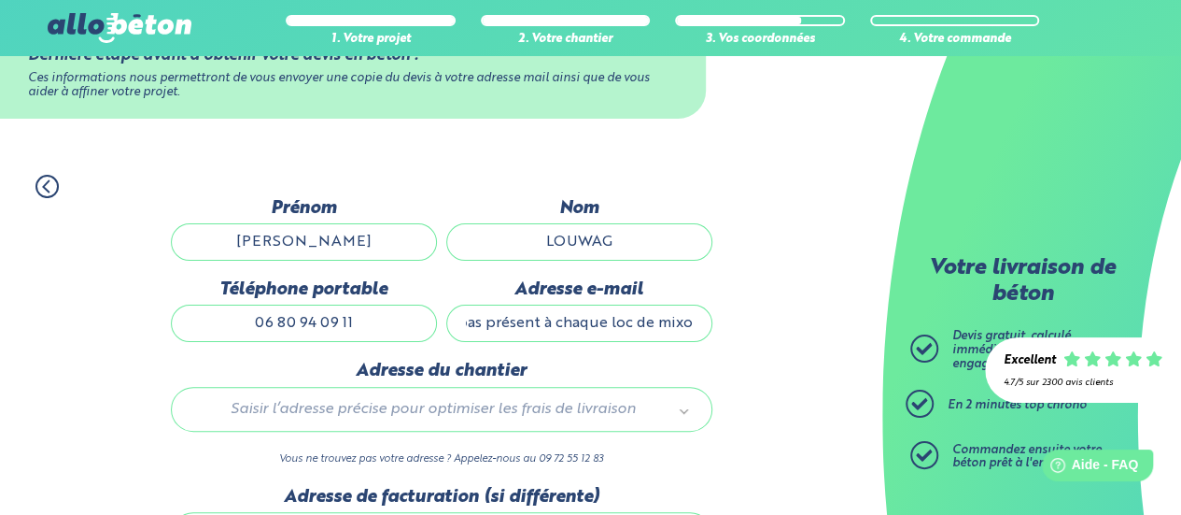
scroll to position [0, 0]
drag, startPoint x: 695, startPoint y: 321, endPoint x: 295, endPoint y: 322, distance: 399.7
click at [295, 322] on div "Prénom JULIEN Nom LOUWAG Téléphone portable 06 80 94 09 11 Adresse e-mail 540€ …" at bounding box center [441, 279] width 551 height 163
type input "[EMAIL_ADDRESS][DOMAIN_NAME]"
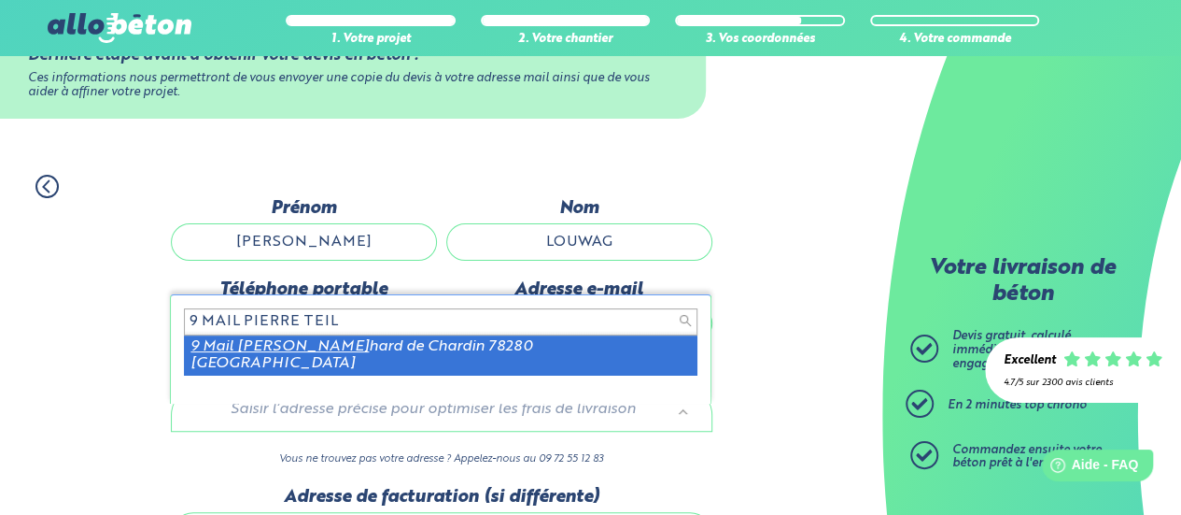
type input "9 MAIL PIERRE TEIL"
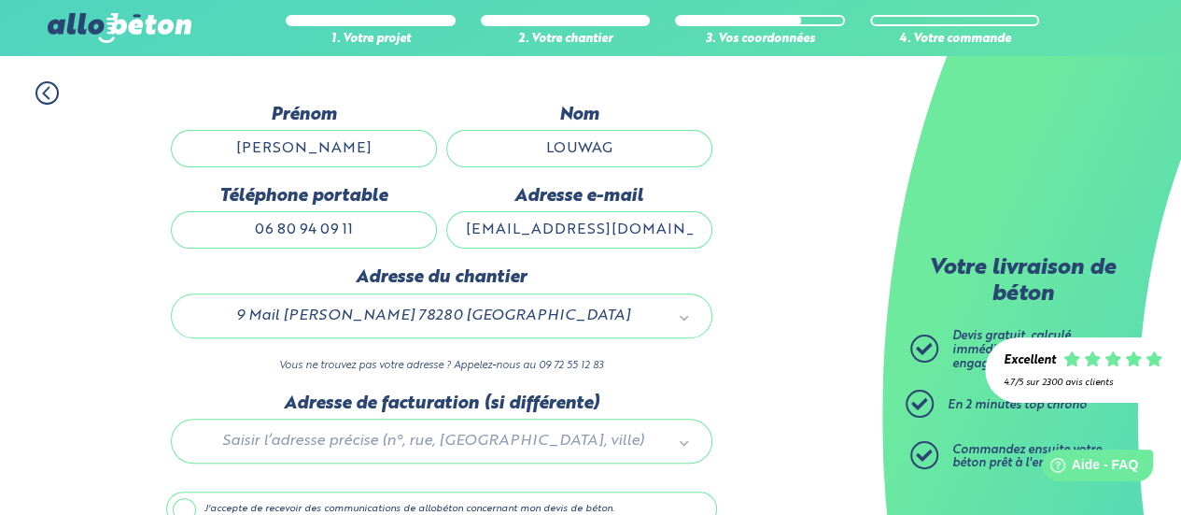
scroll to position [252, 0]
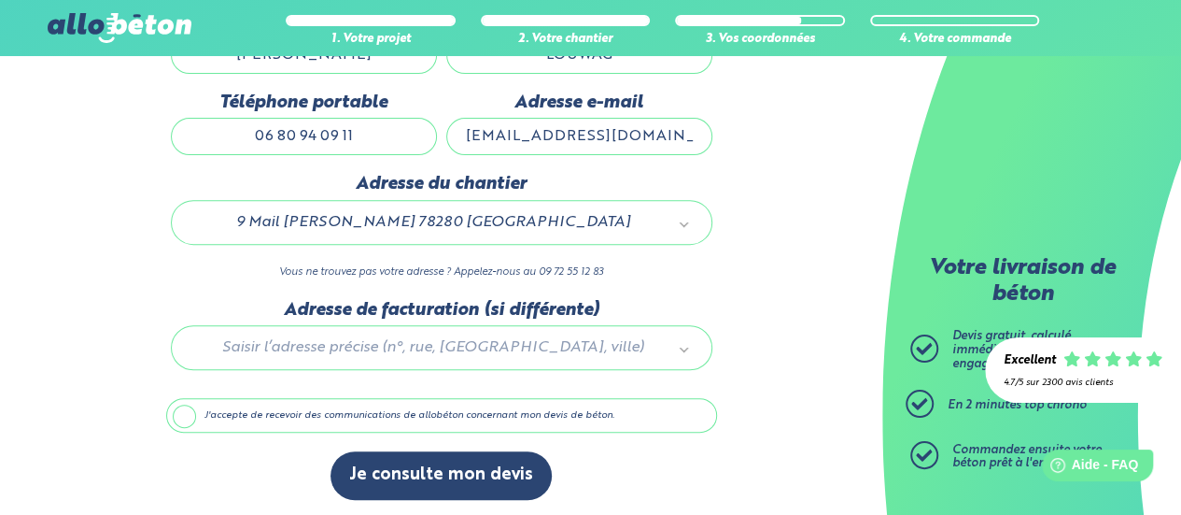
click at [228, 414] on label "J'accepte de recevoir des communications de allobéton concernant mon devis de b…" at bounding box center [441, 415] width 551 height 35
click at [0, 0] on input "J'accepte de recevoir des communications de allobéton concernant mon devis de b…" at bounding box center [0, 0] width 0 height 0
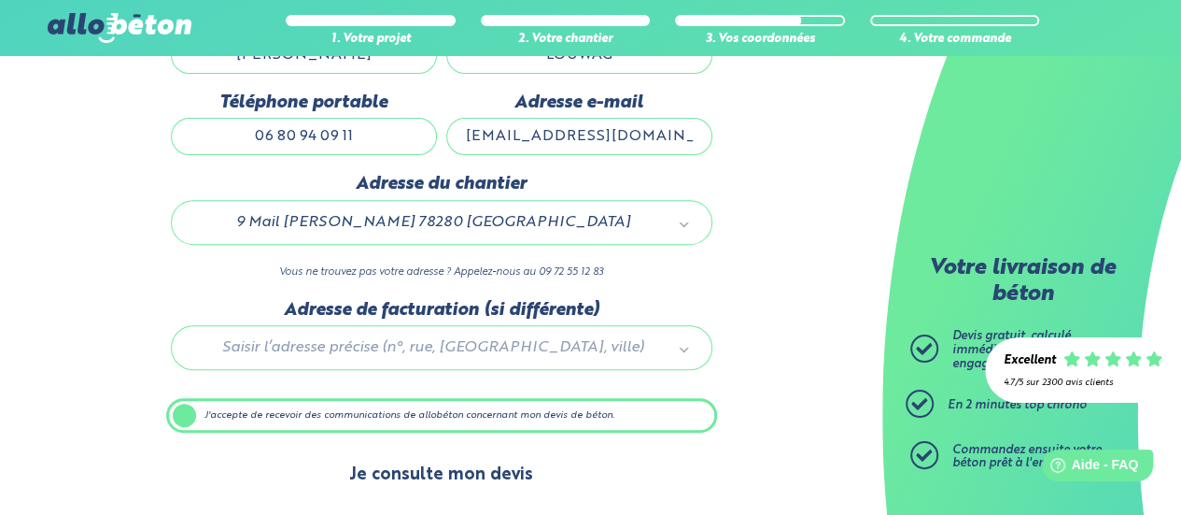
click at [468, 473] on button "Je consulte mon devis" at bounding box center [441, 475] width 221 height 48
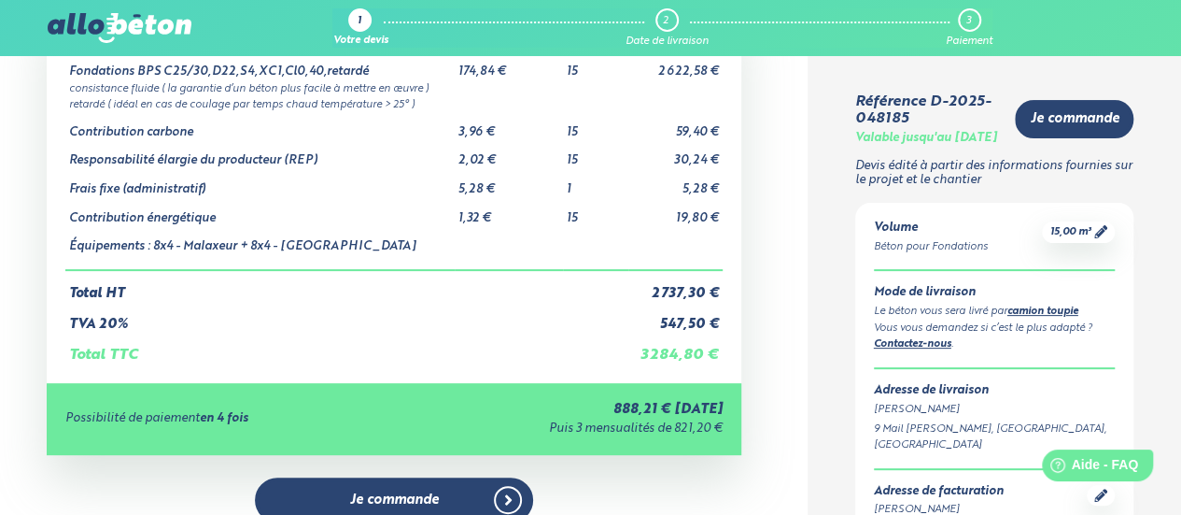
scroll to position [93, 0]
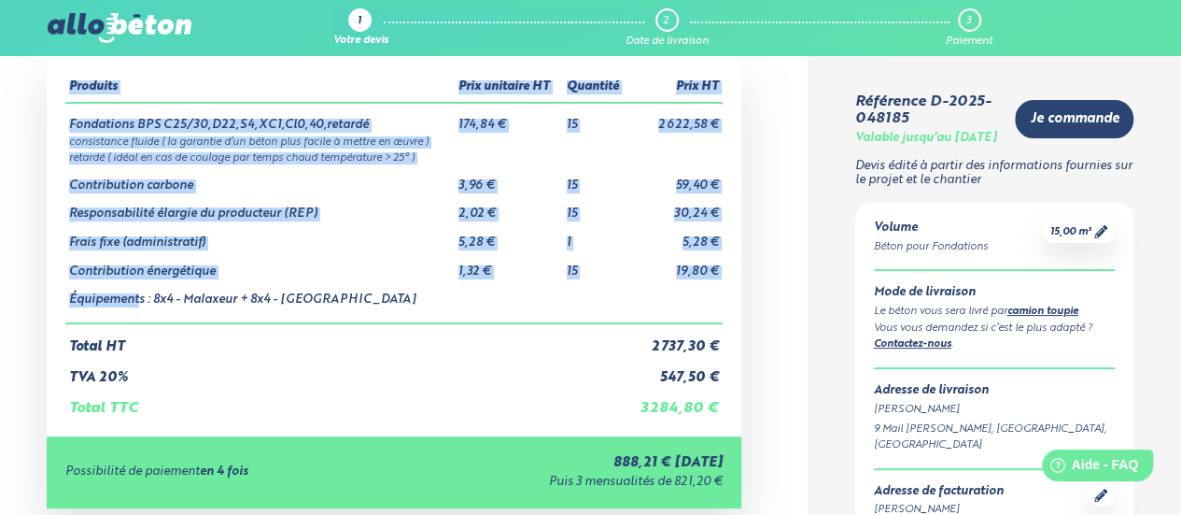
drag, startPoint x: 59, startPoint y: 299, endPoint x: 140, endPoint y: 307, distance: 81.7
click at [140, 307] on div "Produits Prix unitaire HT Quantité Prix HT Fondations BPS C25/30,D22,S4,XC1,Cl0…" at bounding box center [394, 244] width 695 height 381
click at [928, 349] on link "Contactez-nous" at bounding box center [913, 344] width 78 height 10
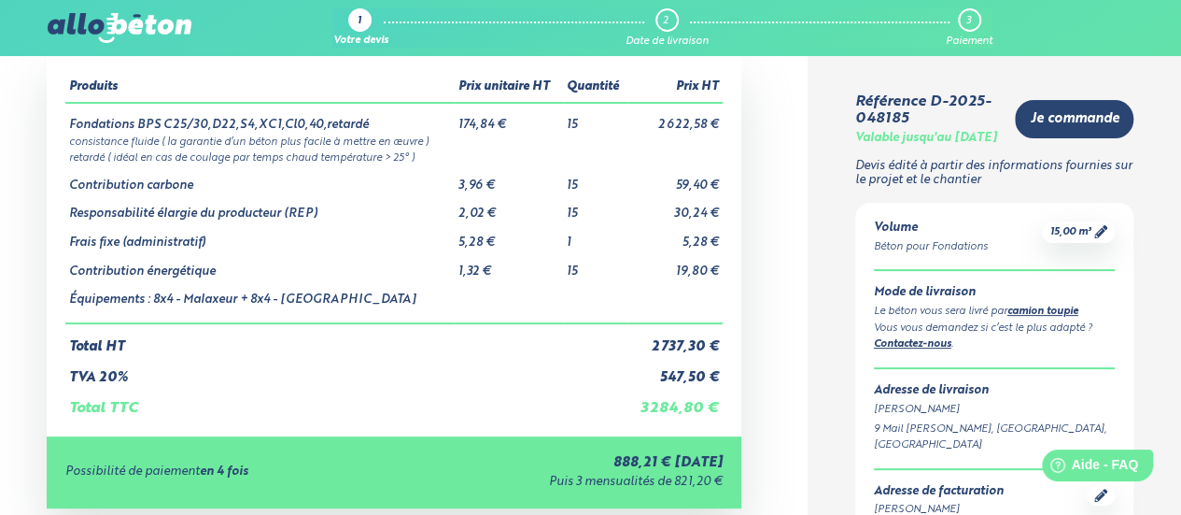
click at [930, 353] on div "Vous vous demandez si c’est le plus adapté ? Contactez-nous ." at bounding box center [995, 336] width 242 height 33
click at [931, 349] on link "Contactez-nous" at bounding box center [913, 344] width 78 height 10
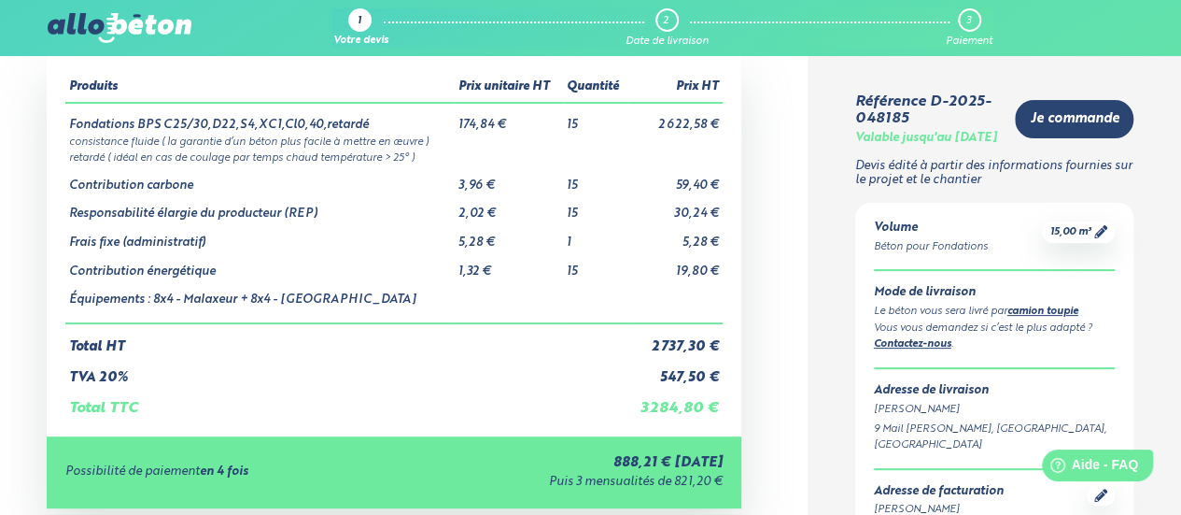
drag, startPoint x: 931, startPoint y: 355, endPoint x: 930, endPoint y: 341, distance: 14.0
click at [931, 347] on div "Vous vous demandez si c’est le plus adapté ? Contactez-nous ." at bounding box center [995, 336] width 242 height 33
click at [930, 340] on div "Vous vous demandez si c’est le plus adapté ? Contactez-nous ." at bounding box center [995, 336] width 242 height 33
click at [1022, 317] on link "camion toupie" at bounding box center [1043, 311] width 71 height 10
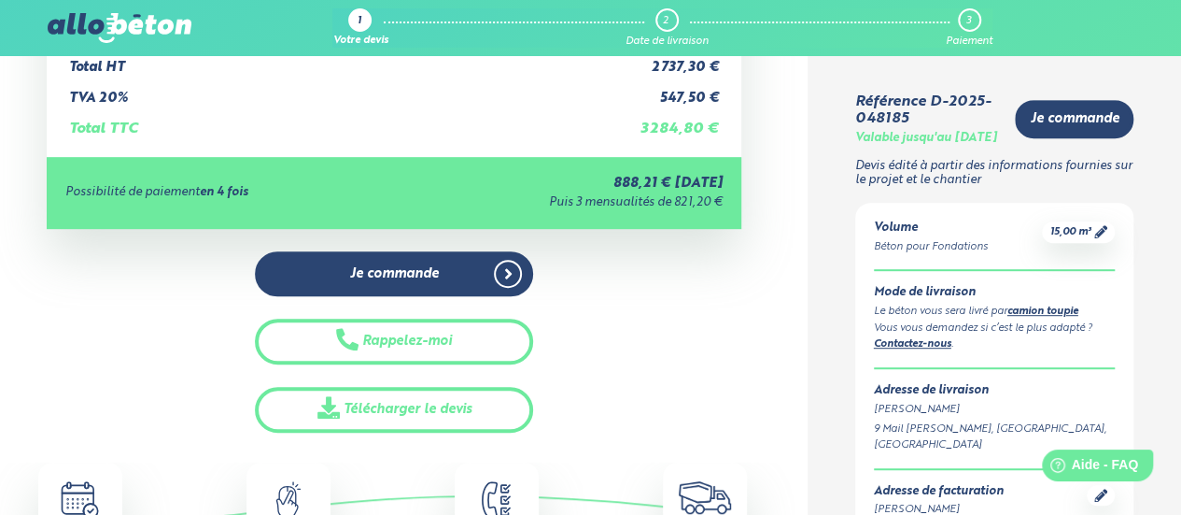
scroll to position [374, 0]
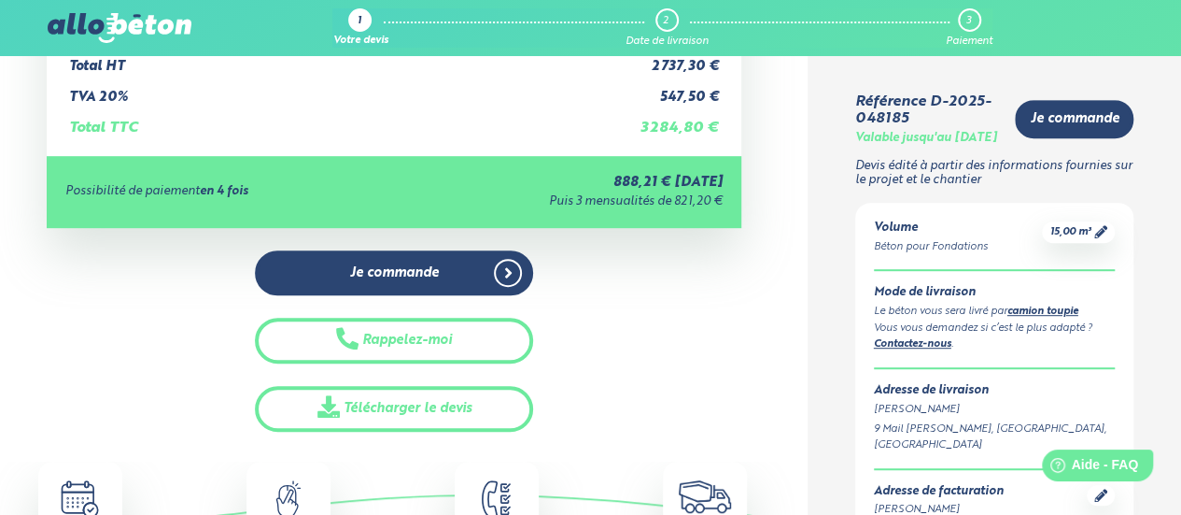
click at [917, 349] on link "Contactez-nous" at bounding box center [913, 344] width 78 height 10
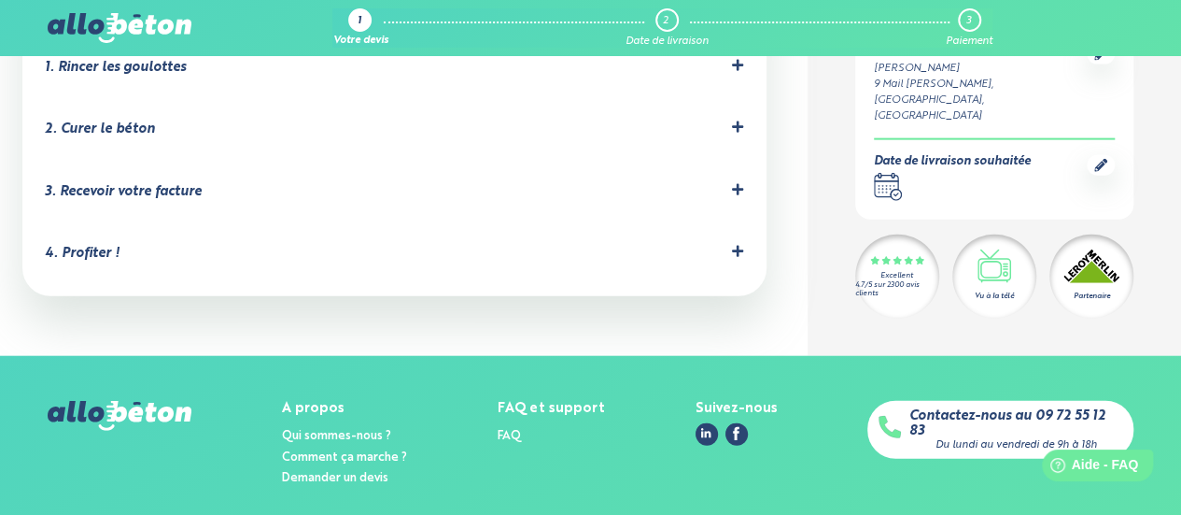
scroll to position [2074, 0]
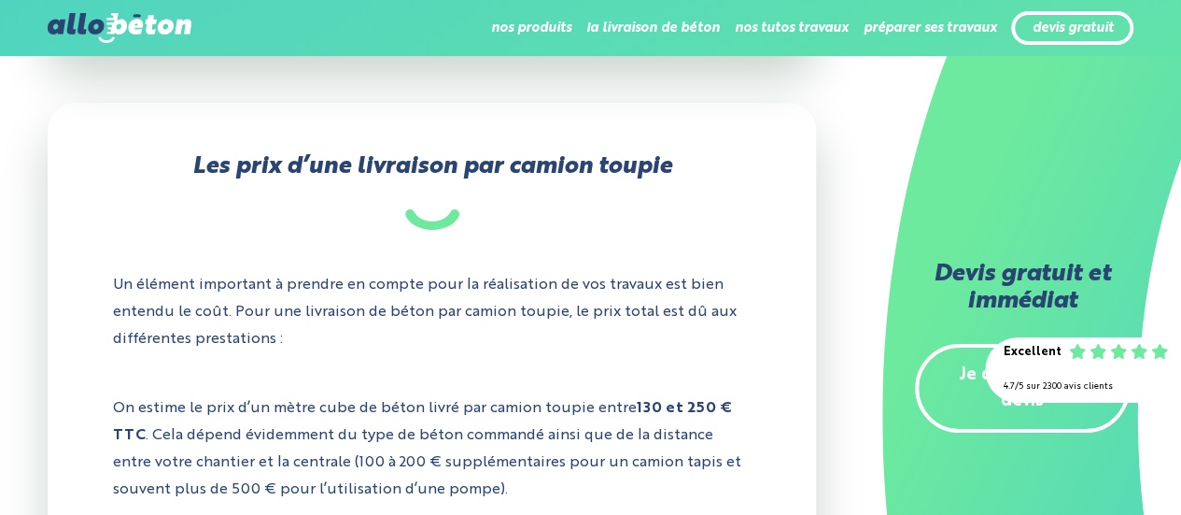
scroll to position [3409, 0]
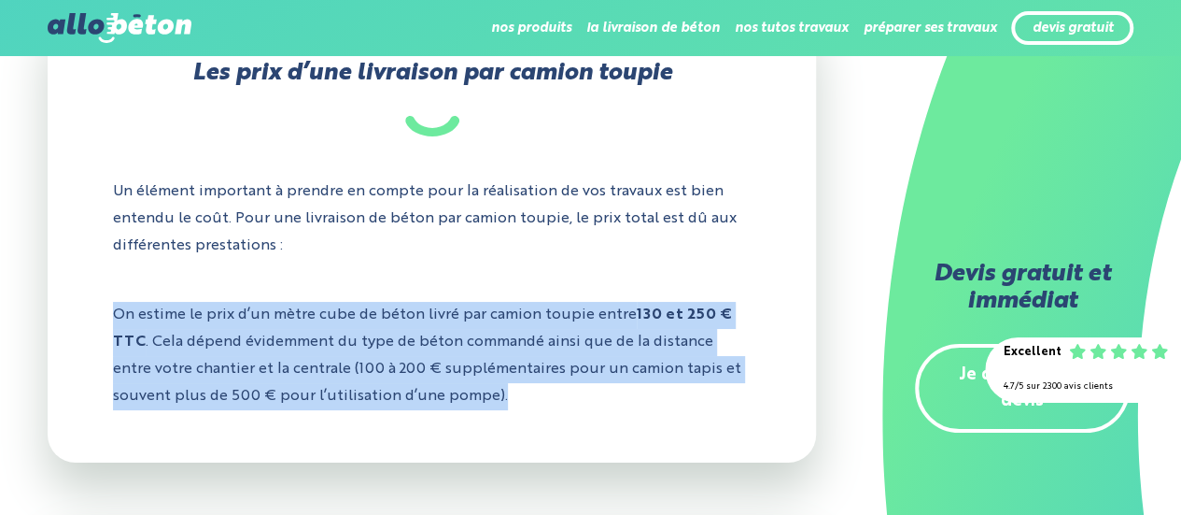
drag, startPoint x: 109, startPoint y: 307, endPoint x: 706, endPoint y: 391, distance: 602.6
click at [706, 391] on div "Les prix d’une livraison par camion toupie Un élément important à prendre en co…" at bounding box center [433, 235] width 770 height 452
click at [369, 389] on p "On estime le prix d’un mètre cube de béton livré par camion toupie entre 130 et…" at bounding box center [432, 355] width 639 height 135
drag, startPoint x: 508, startPoint y: 377, endPoint x: 77, endPoint y: 270, distance: 444.6
click at [77, 270] on div "Les prix d’une livraison par camion toupie Un élément important à prendre en co…" at bounding box center [433, 235] width 770 height 452
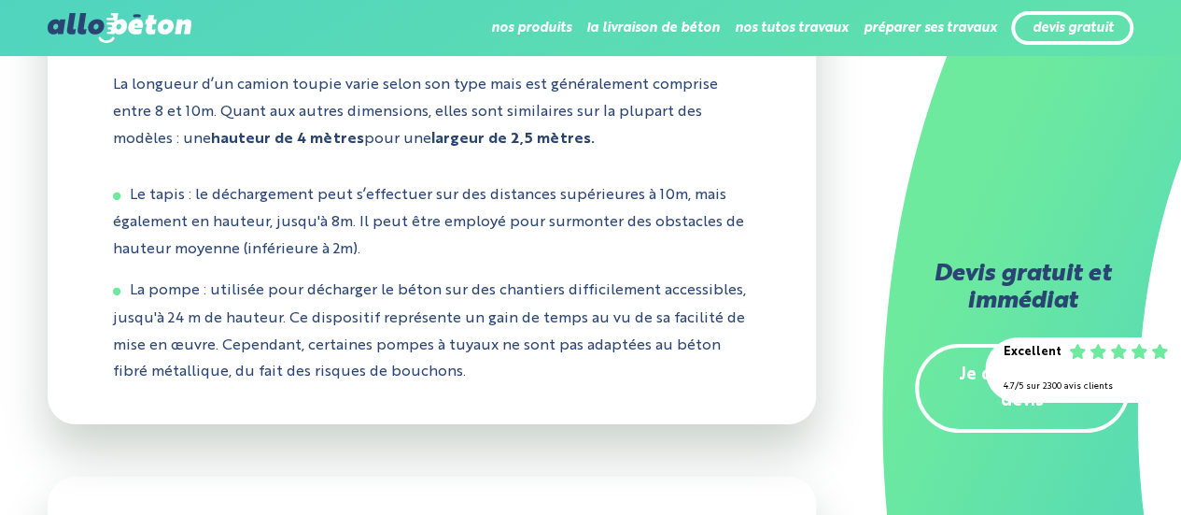
scroll to position [2848, 0]
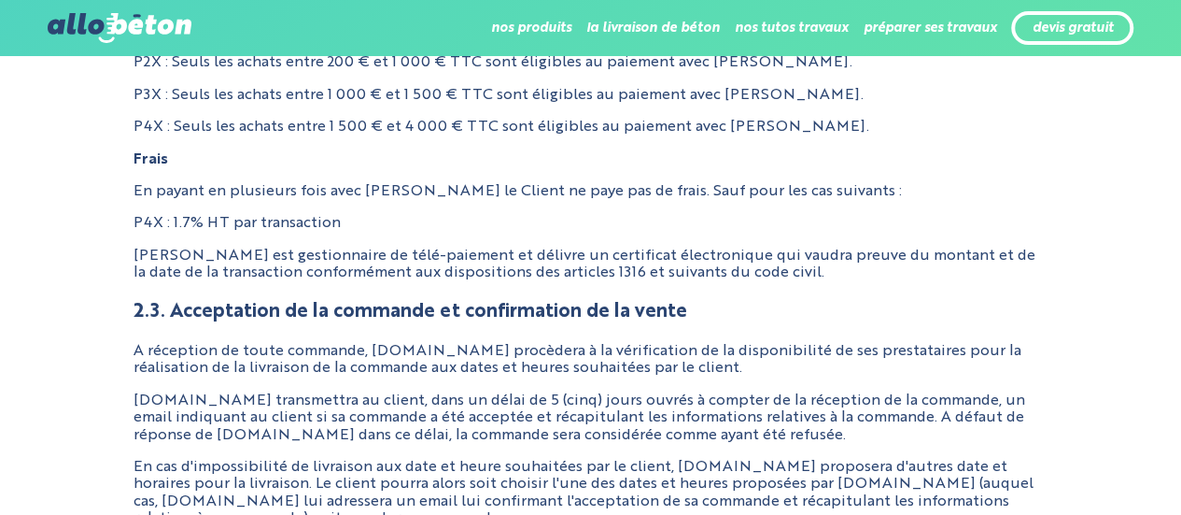
scroll to position [1588, 0]
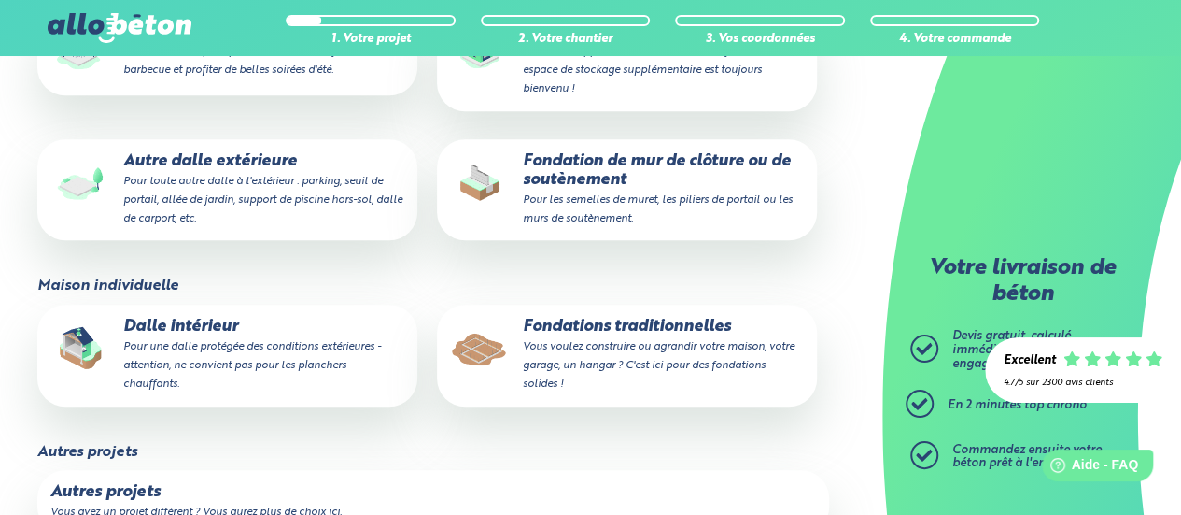
scroll to position [467, 0]
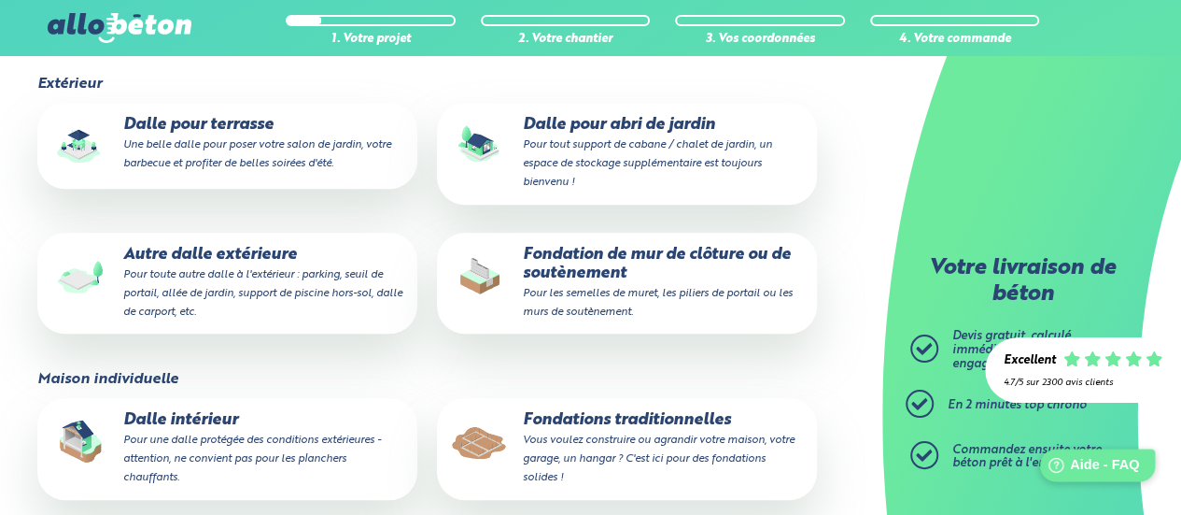
click at [1112, 474] on div "Help Aide - FAQ" at bounding box center [1097, 464] width 115 height 33
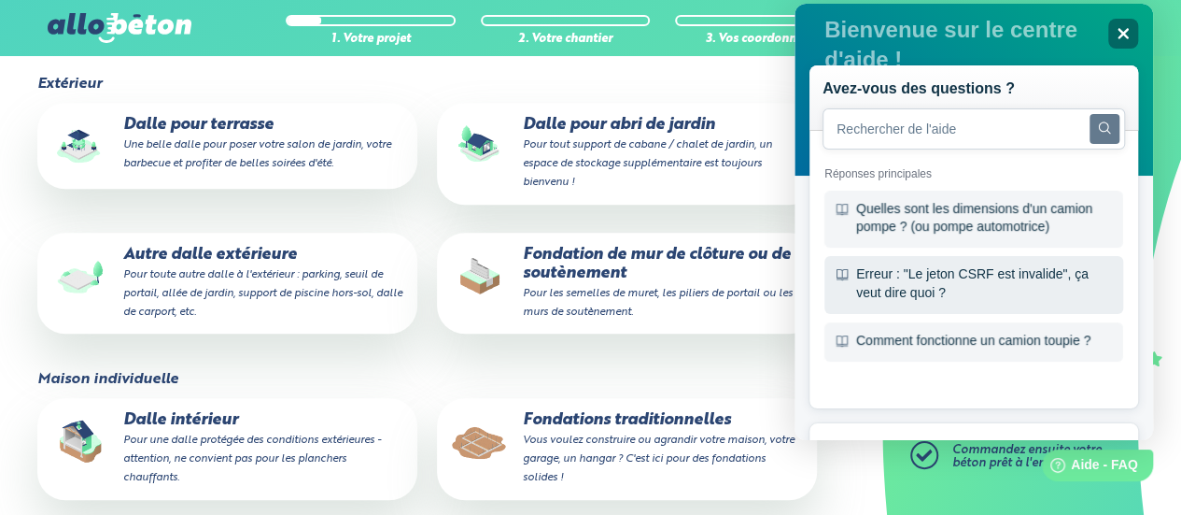
scroll to position [21, 0]
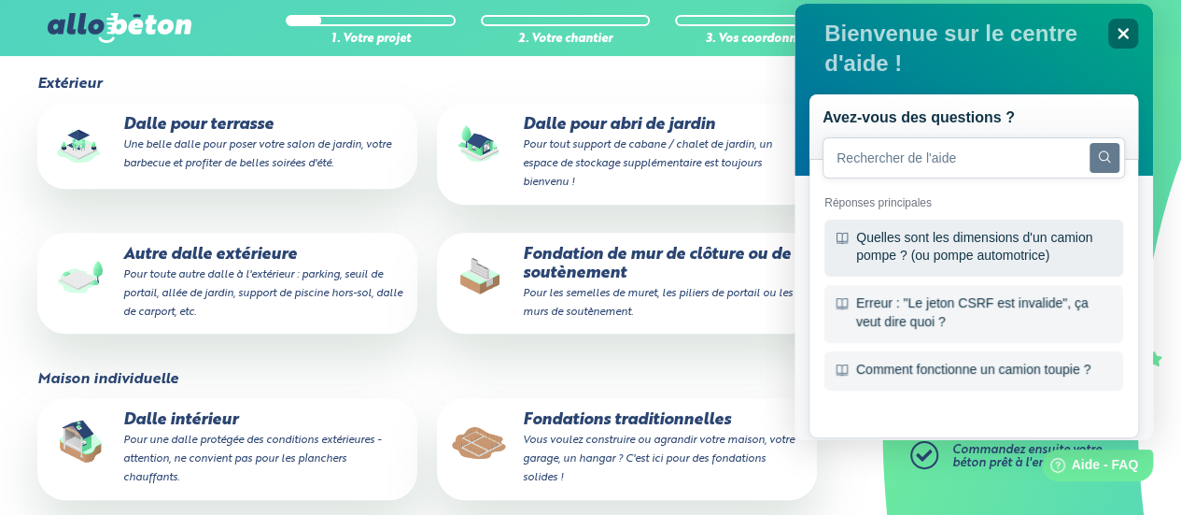
click at [957, 242] on div "Quelles sont les dimensions d'un camion pompe ? (ou pompe automotrice)" at bounding box center [974, 247] width 299 height 57
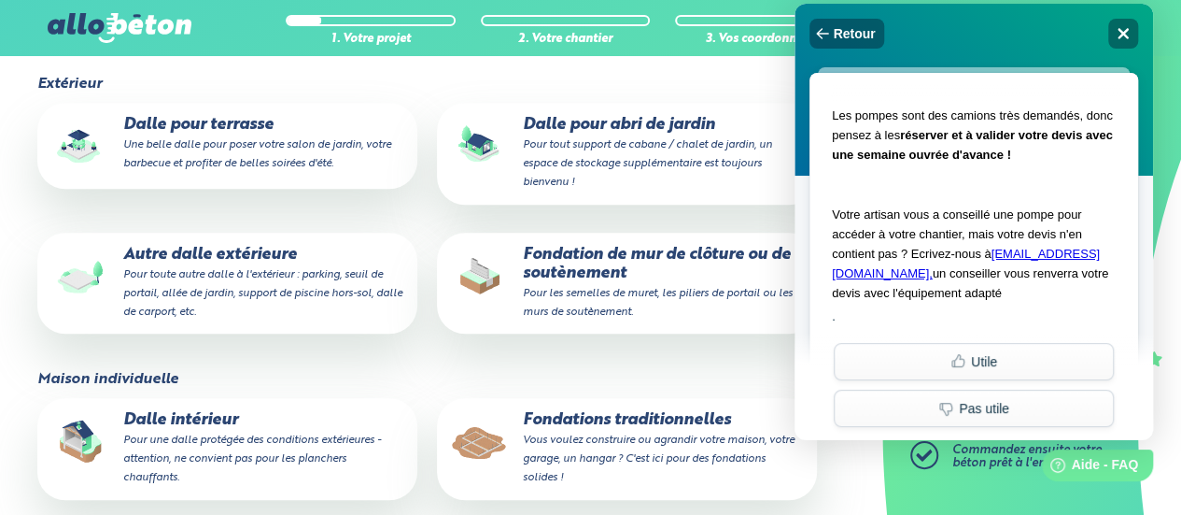
scroll to position [1672, 0]
